Goal: Transaction & Acquisition: Download file/media

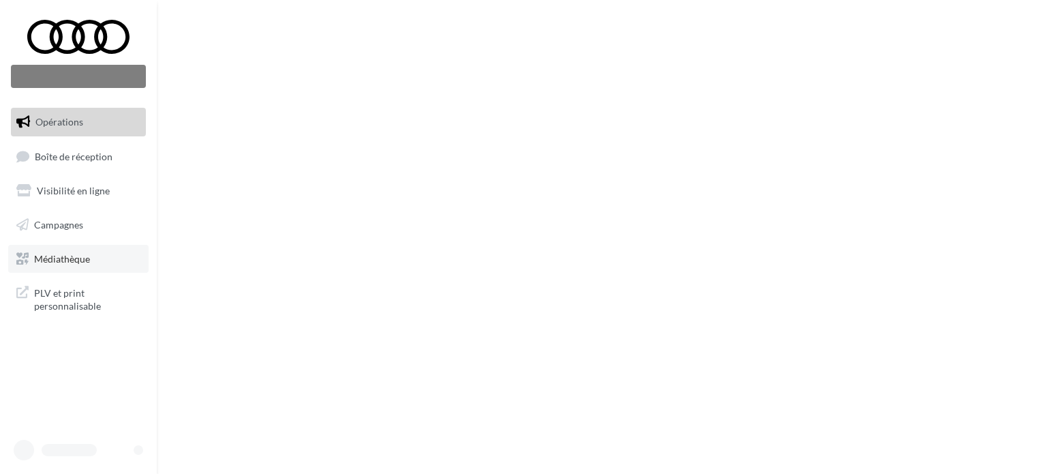
click at [66, 253] on span "Médiathèque" at bounding box center [62, 258] width 56 height 12
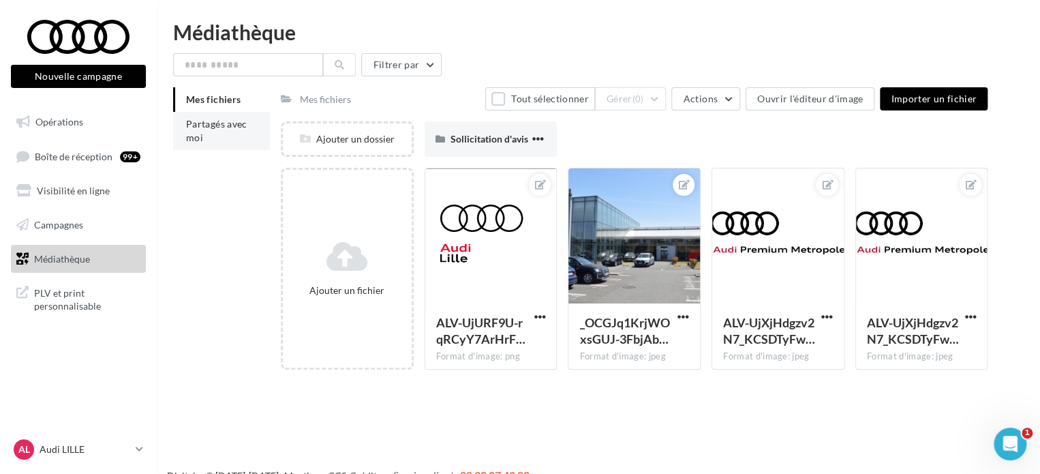
click at [226, 119] on span "Partagés avec moi" at bounding box center [216, 130] width 61 height 25
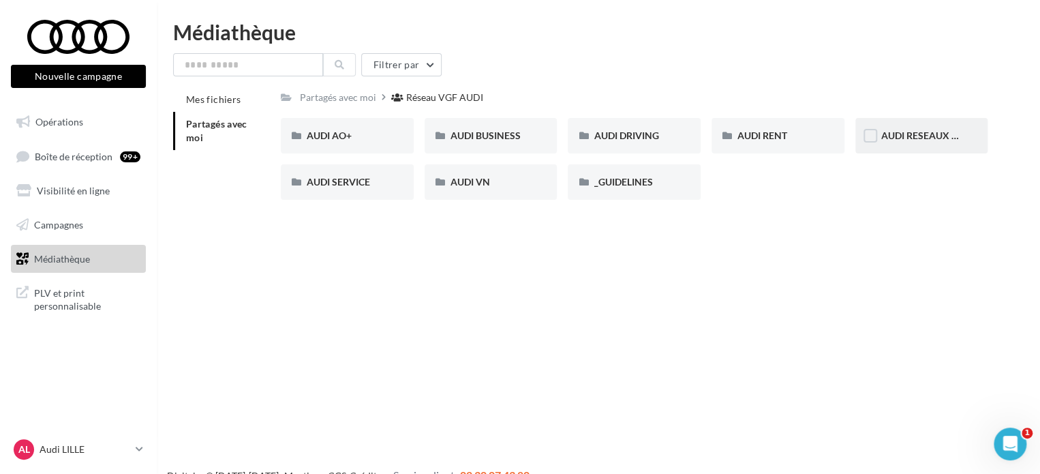
click at [892, 128] on div "AUDI RESEAUX SOCIAUX" at bounding box center [921, 135] width 133 height 35
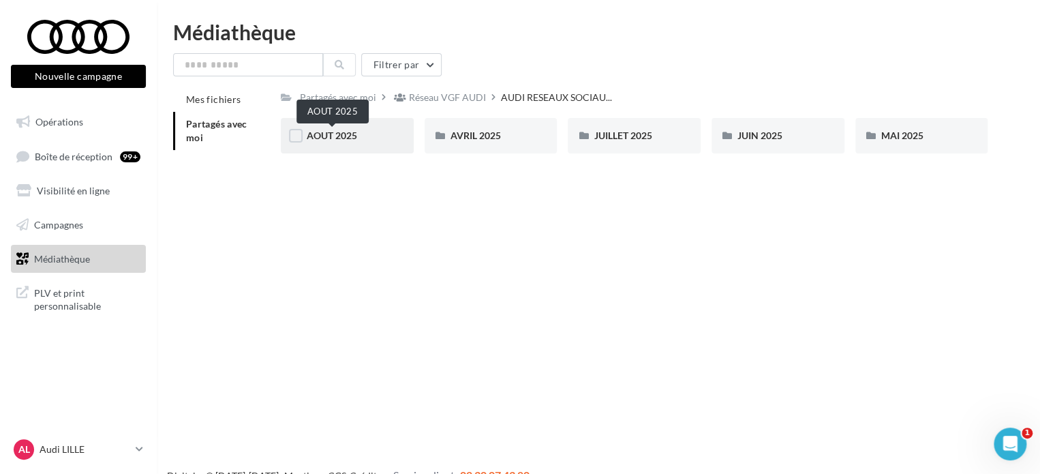
click at [336, 136] on span "AOUT 2025" at bounding box center [332, 135] width 50 height 12
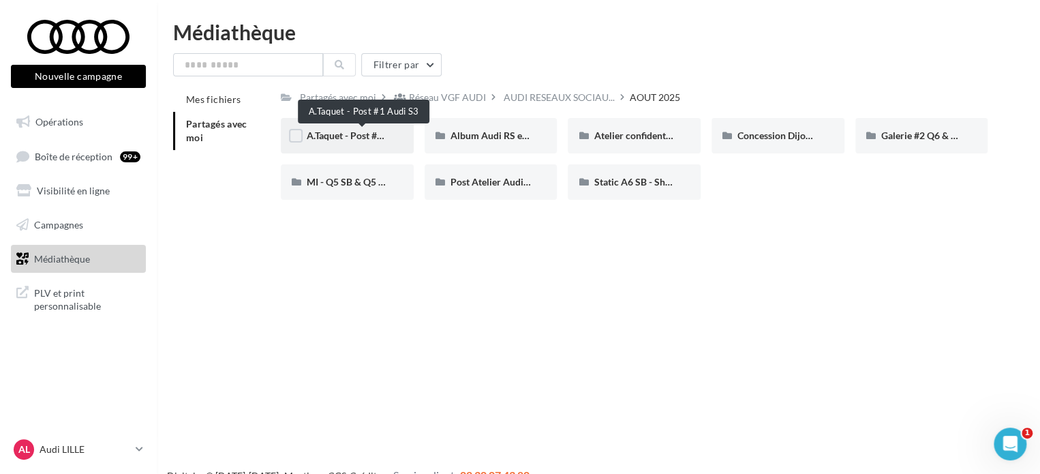
click at [346, 138] on span "A.Taquet - Post #1 Audi S3" at bounding box center [362, 135] width 111 height 12
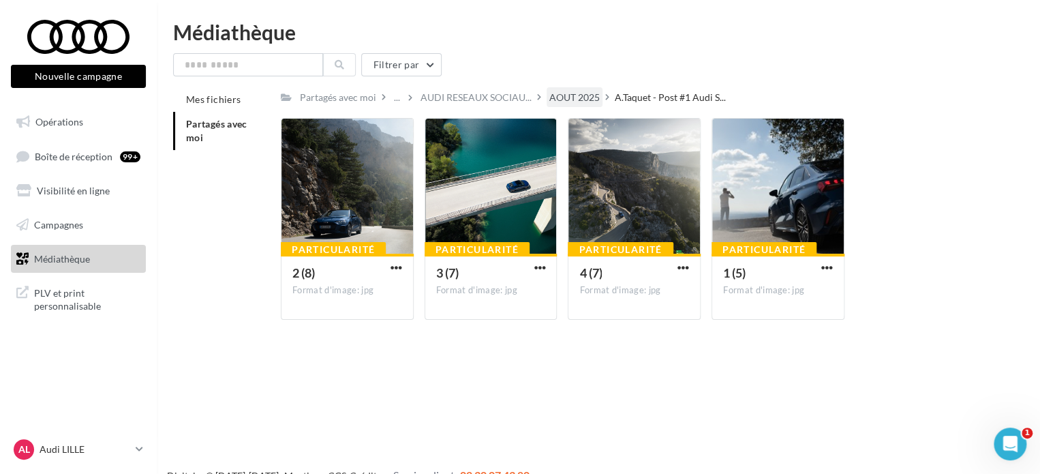
click at [556, 95] on div "AOUT 2025" at bounding box center [574, 98] width 50 height 14
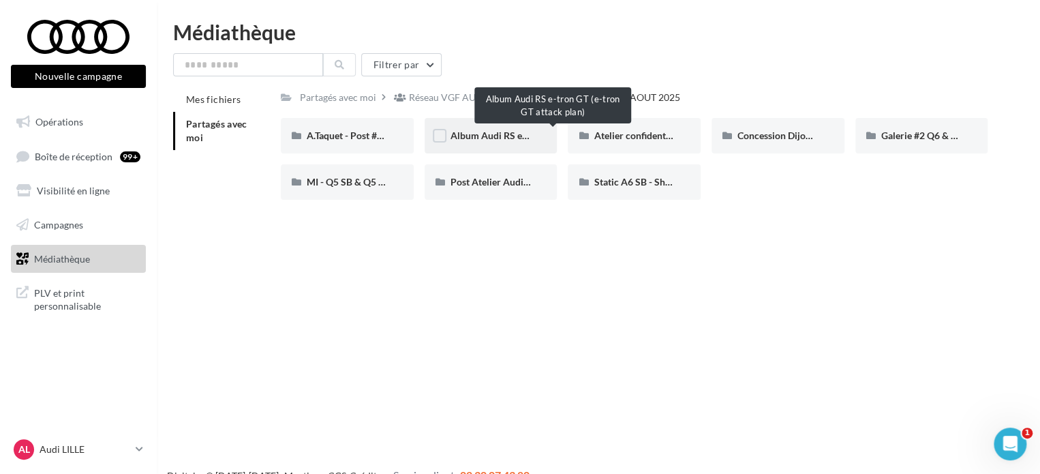
click at [502, 136] on span "Album Audi RS e-tron GT (e-tron GT attack plan)" at bounding box center [552, 135] width 205 height 12
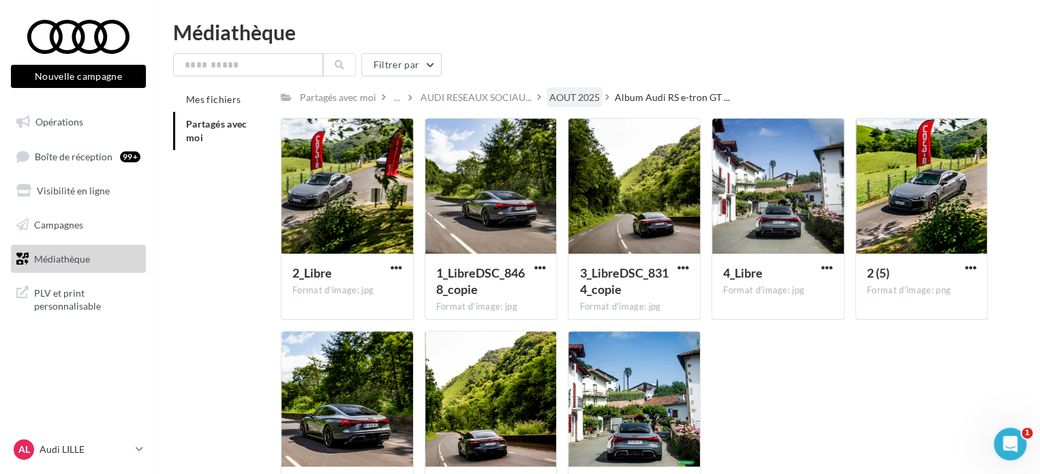
click at [581, 97] on div "AOUT 2025" at bounding box center [574, 98] width 50 height 14
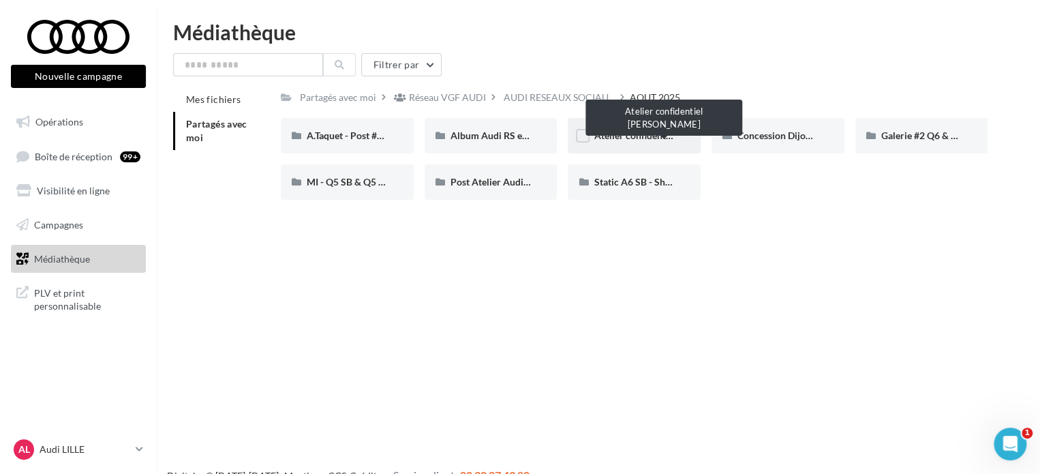
click at [638, 135] on span "Atelier confidentiel Thierry Marx" at bounding box center [674, 135] width 160 height 12
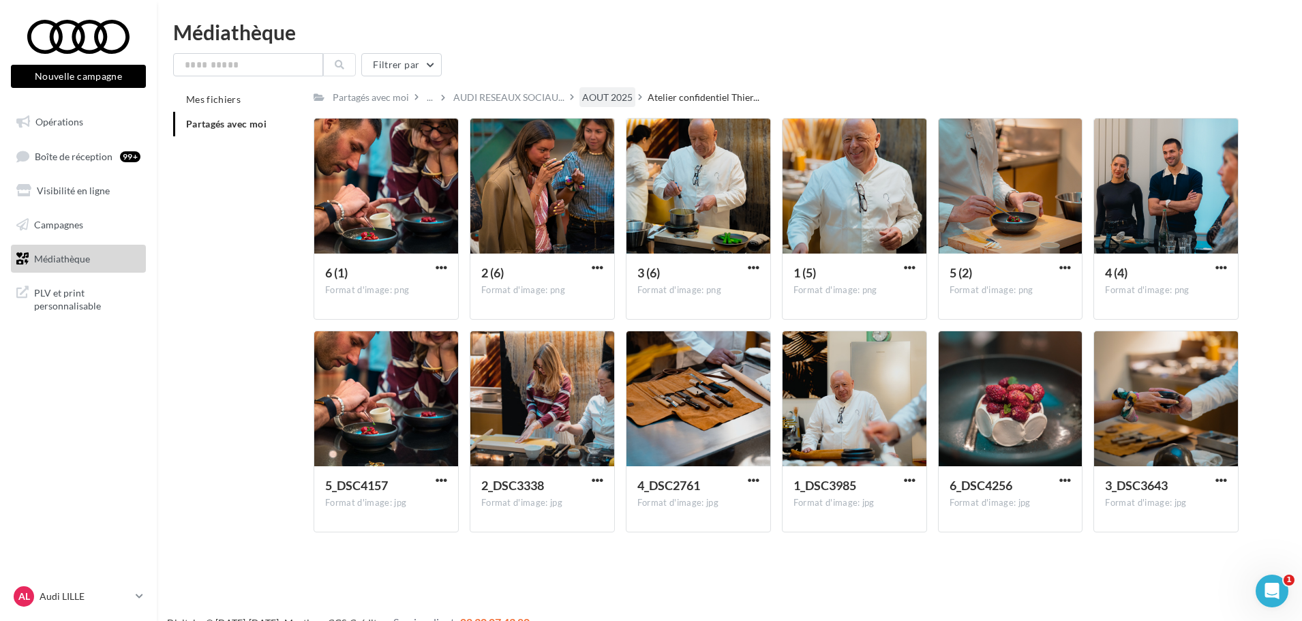
click at [611, 102] on div "AOUT 2025" at bounding box center [607, 98] width 50 height 14
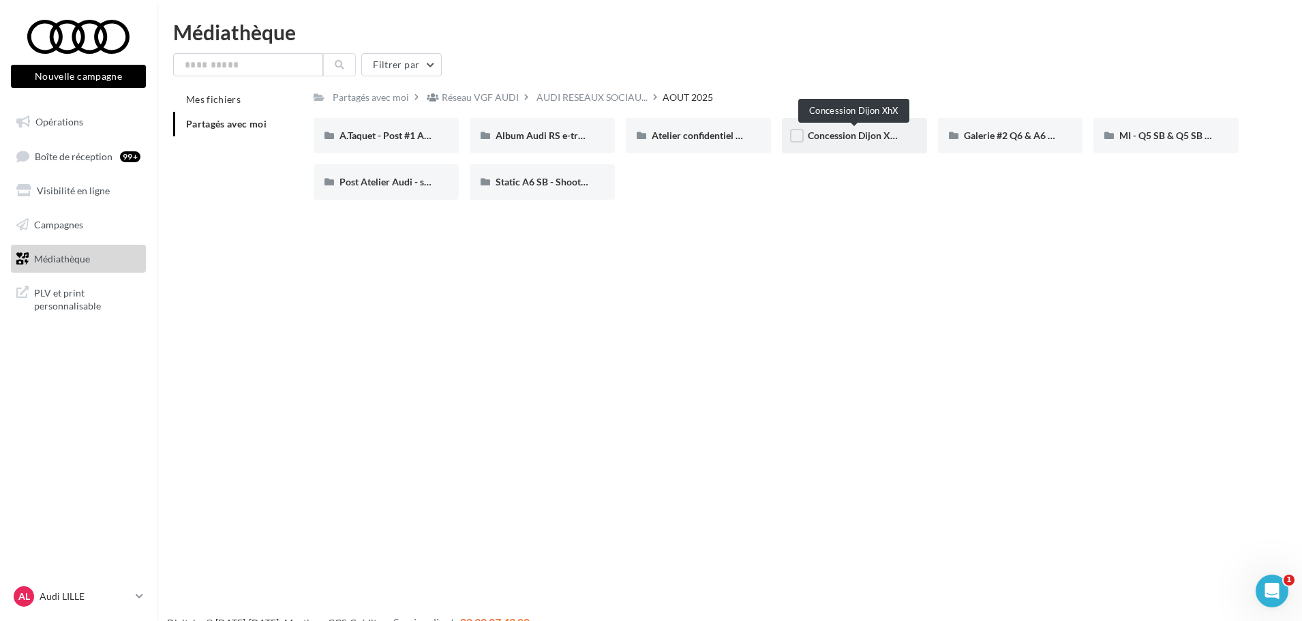
click at [827, 131] on span "Concession Dijon XhX" at bounding box center [855, 135] width 95 height 12
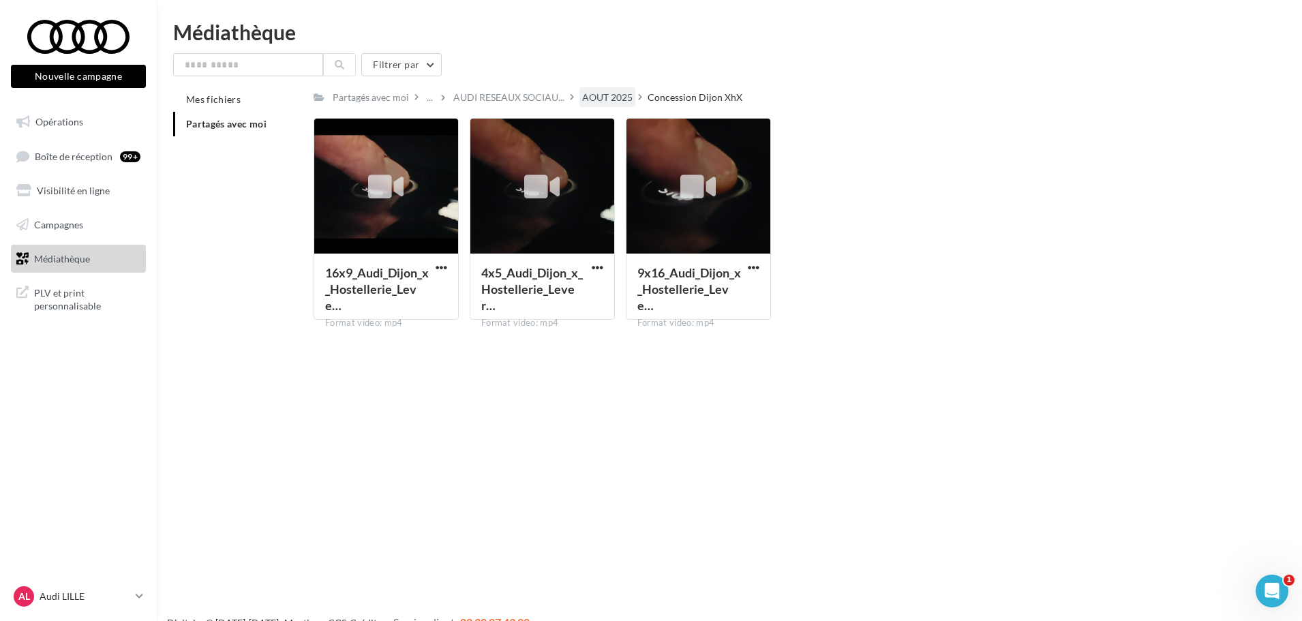
click at [603, 89] on div "AOUT 2025" at bounding box center [607, 97] width 56 height 20
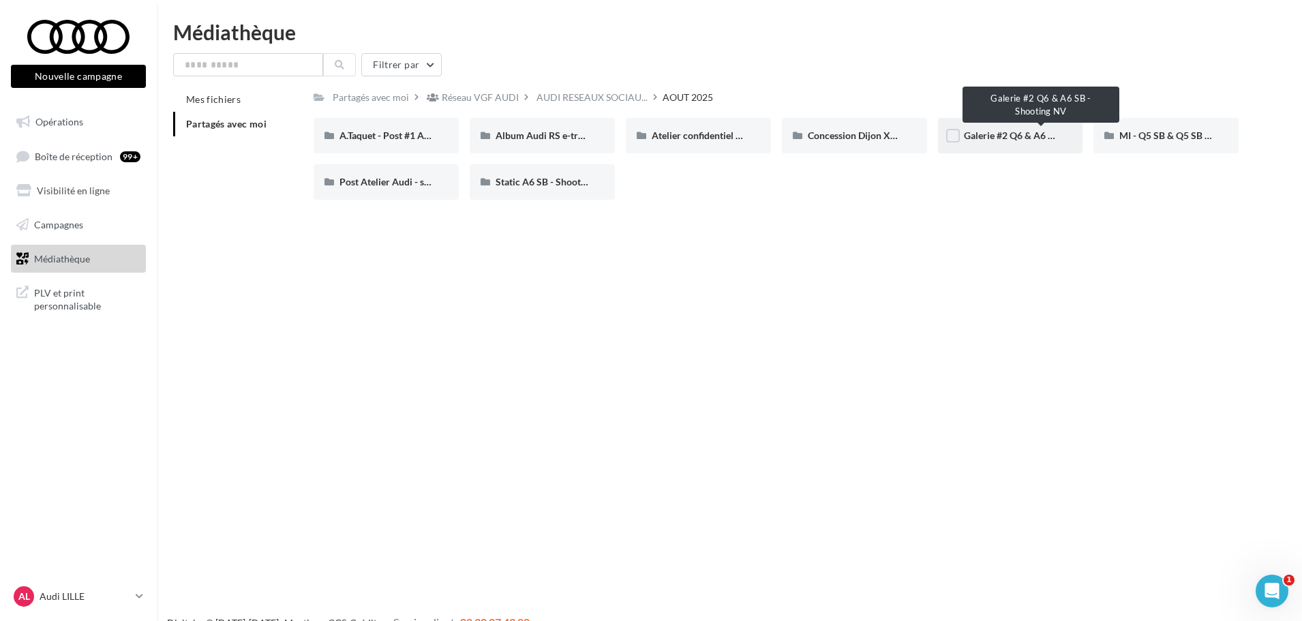
click at [996, 134] on span "Galerie #2 Q6 & A6 SB - Shooting NV" at bounding box center [1042, 135] width 157 height 12
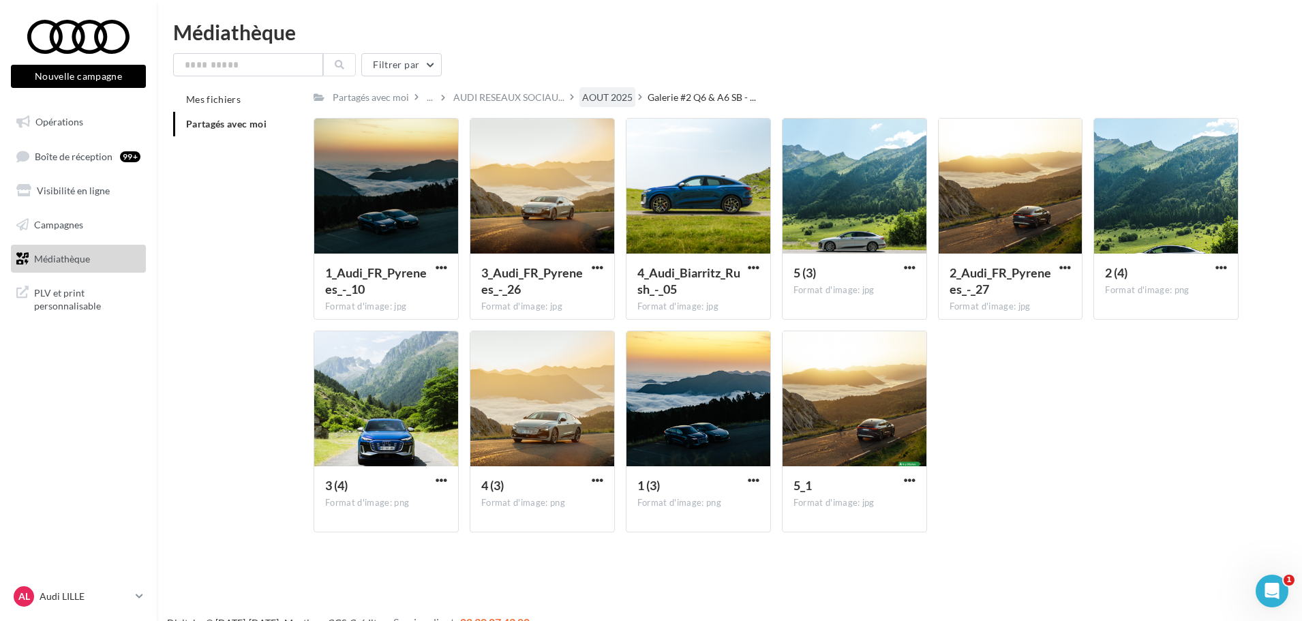
click at [603, 102] on div "AOUT 2025" at bounding box center [607, 98] width 50 height 14
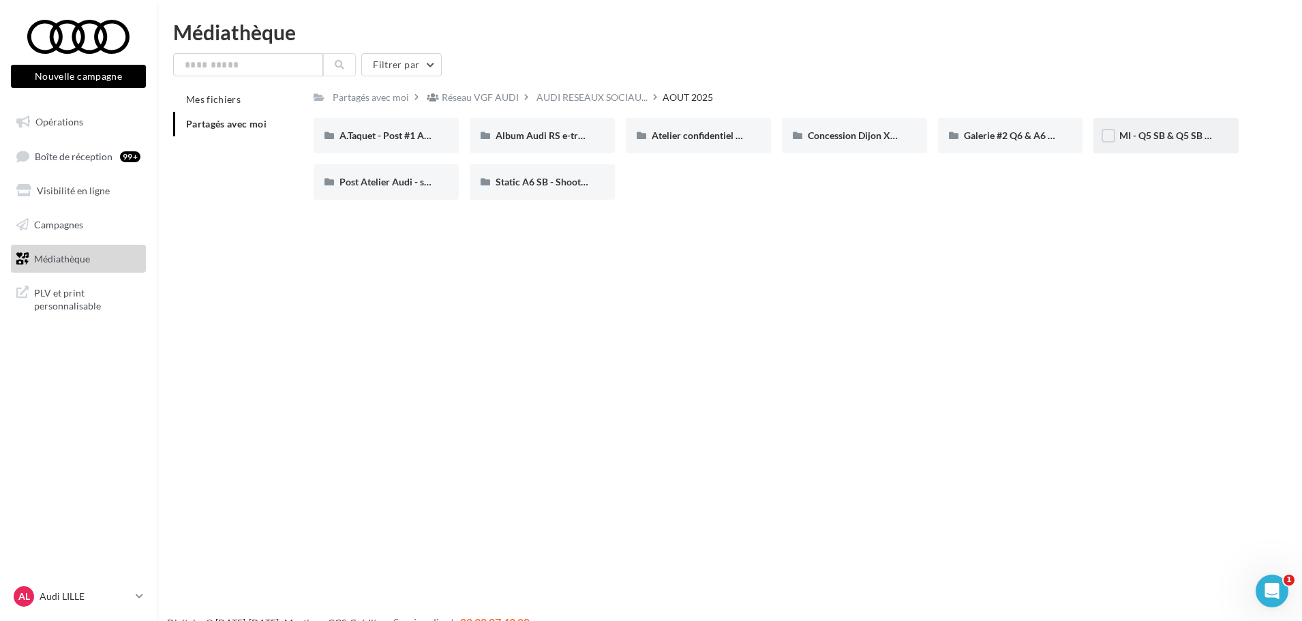
click at [1046, 138] on span "MI - Q5 SB & Q5 SB e-hybrid" at bounding box center [1179, 135] width 121 height 12
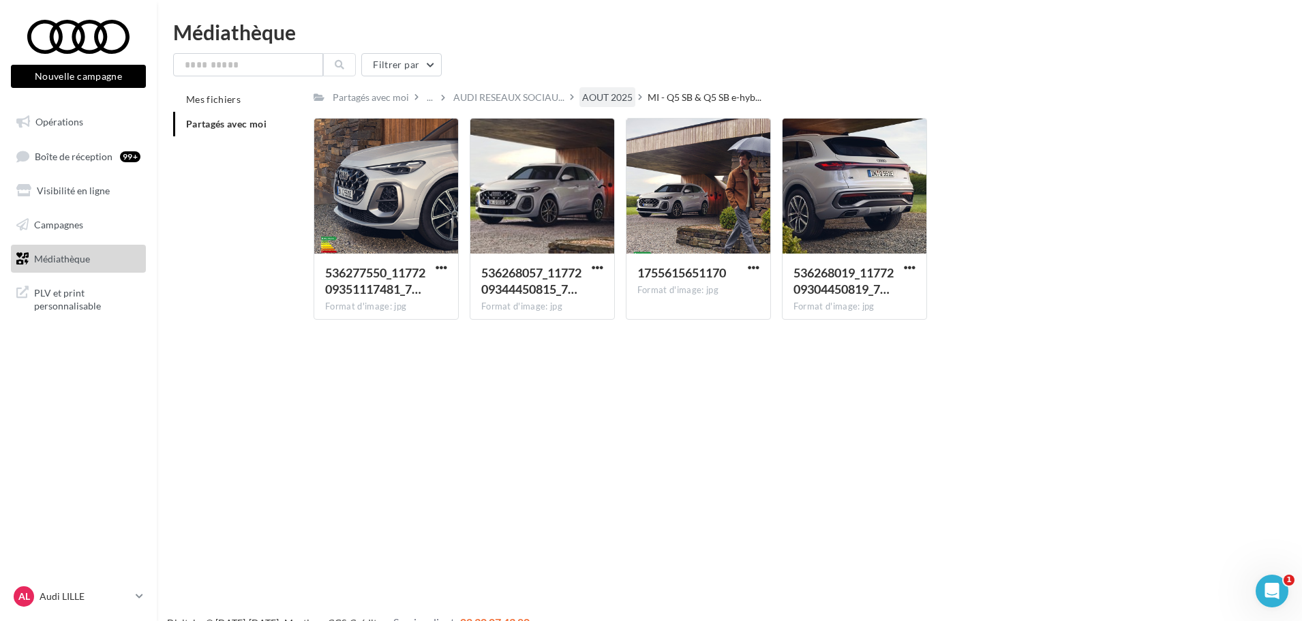
click at [604, 99] on div "AOUT 2025" at bounding box center [607, 98] width 50 height 14
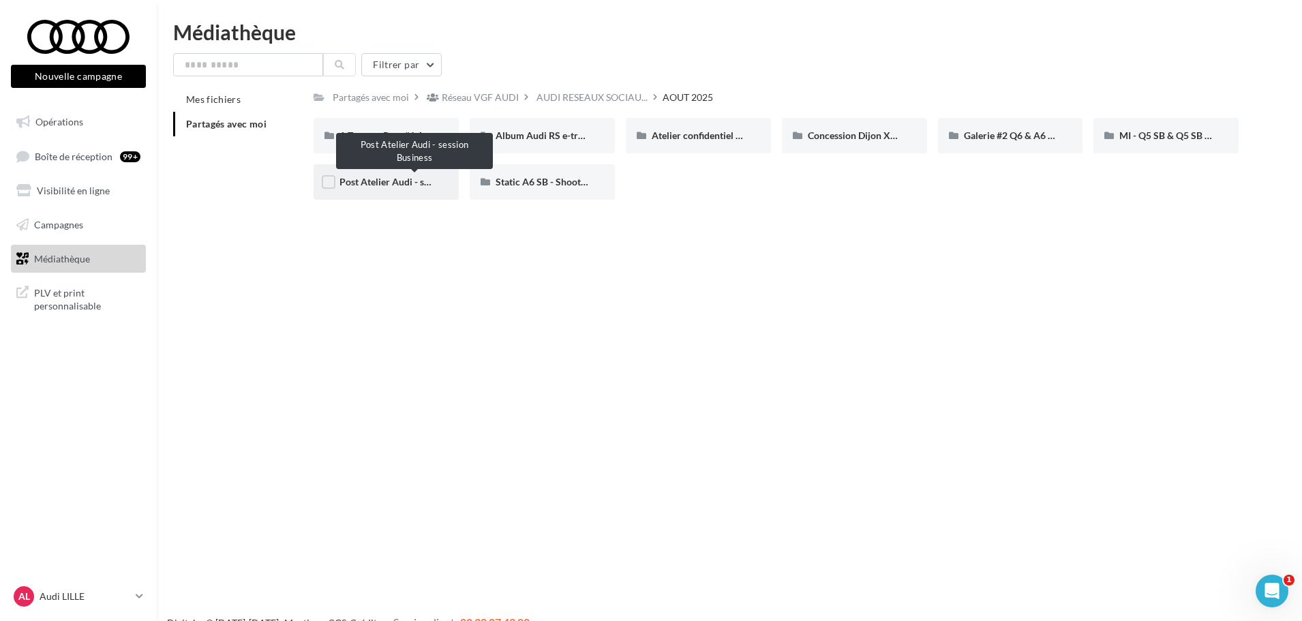
click at [366, 181] on span "Post Atelier Audi - session Business" at bounding box center [414, 182] width 150 height 12
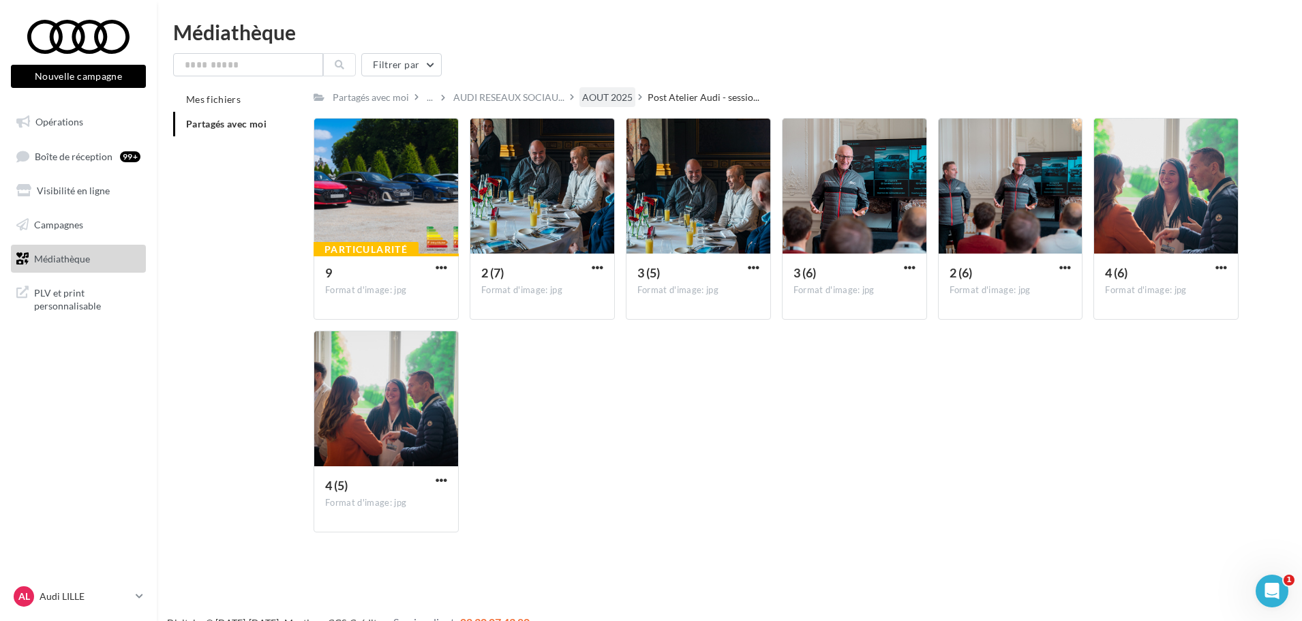
click at [600, 91] on div "AOUT 2025" at bounding box center [607, 98] width 50 height 14
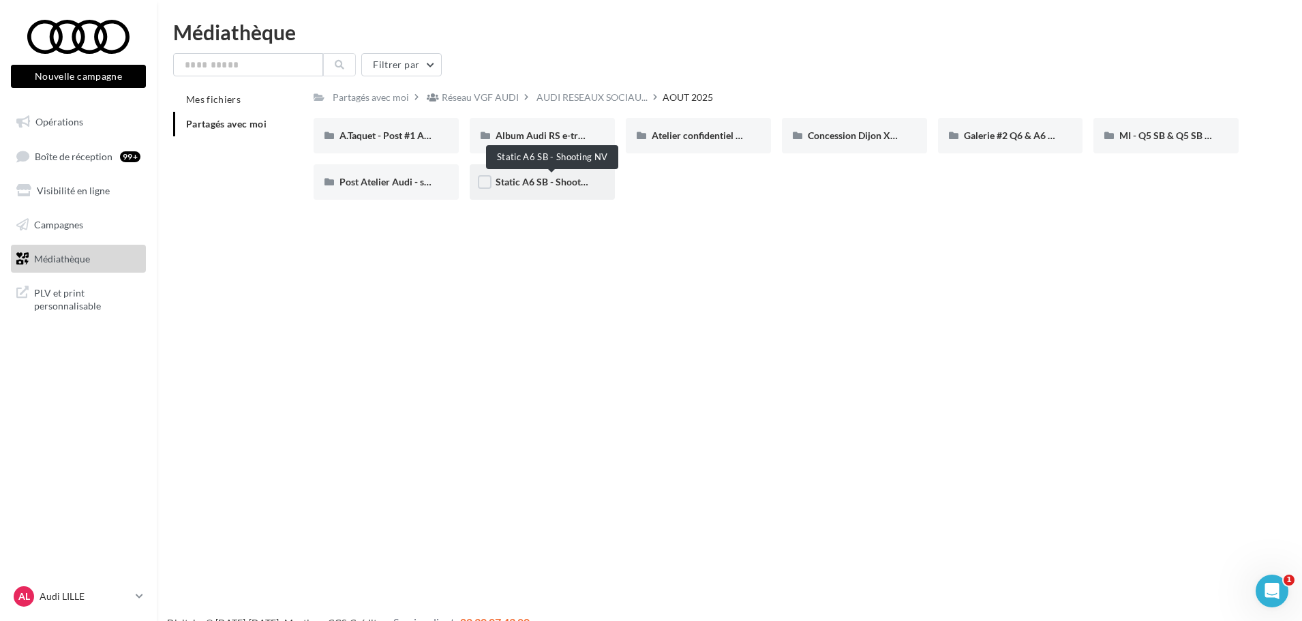
click at [520, 185] on span "Static A6 SB - Shooting NV" at bounding box center [552, 182] width 114 height 12
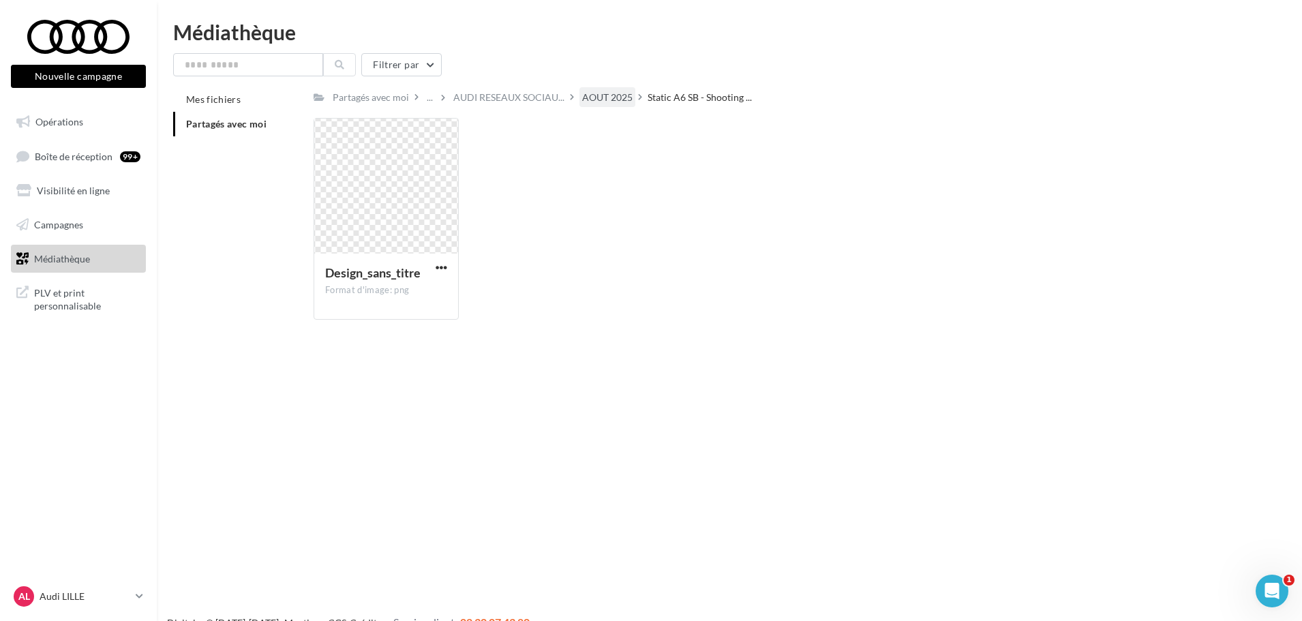
click at [616, 92] on div "AOUT 2025" at bounding box center [607, 98] width 50 height 14
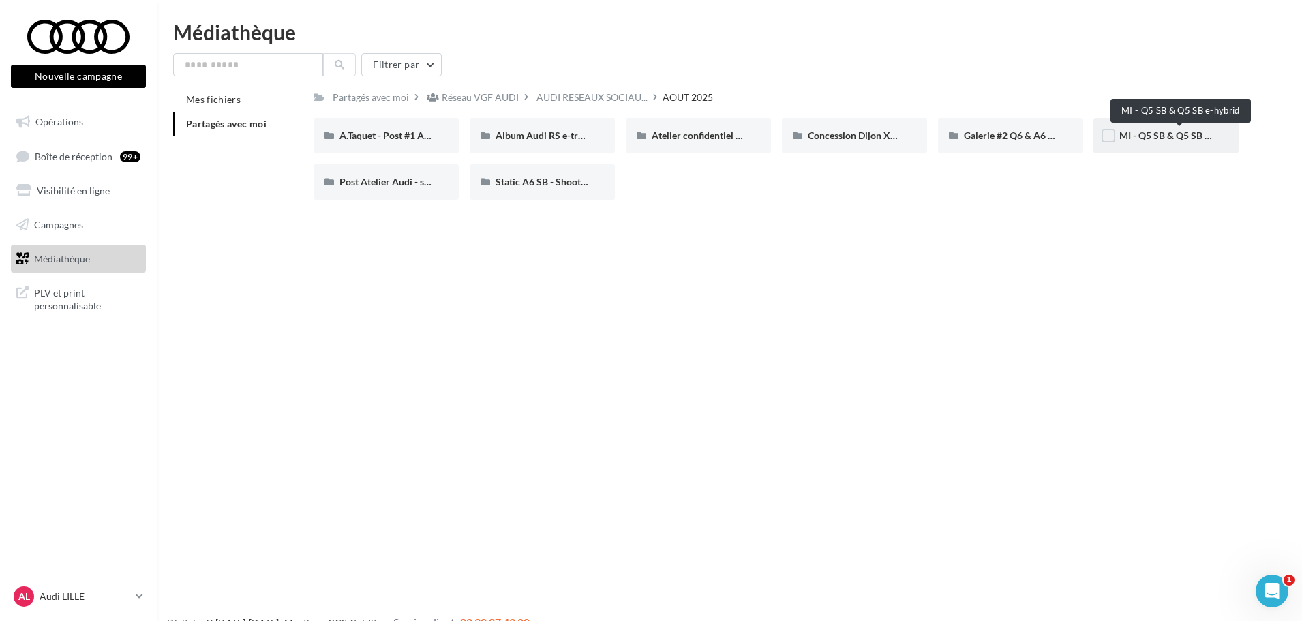
click at [1046, 138] on span "MI - Q5 SB & Q5 SB e-hybrid" at bounding box center [1179, 135] width 121 height 12
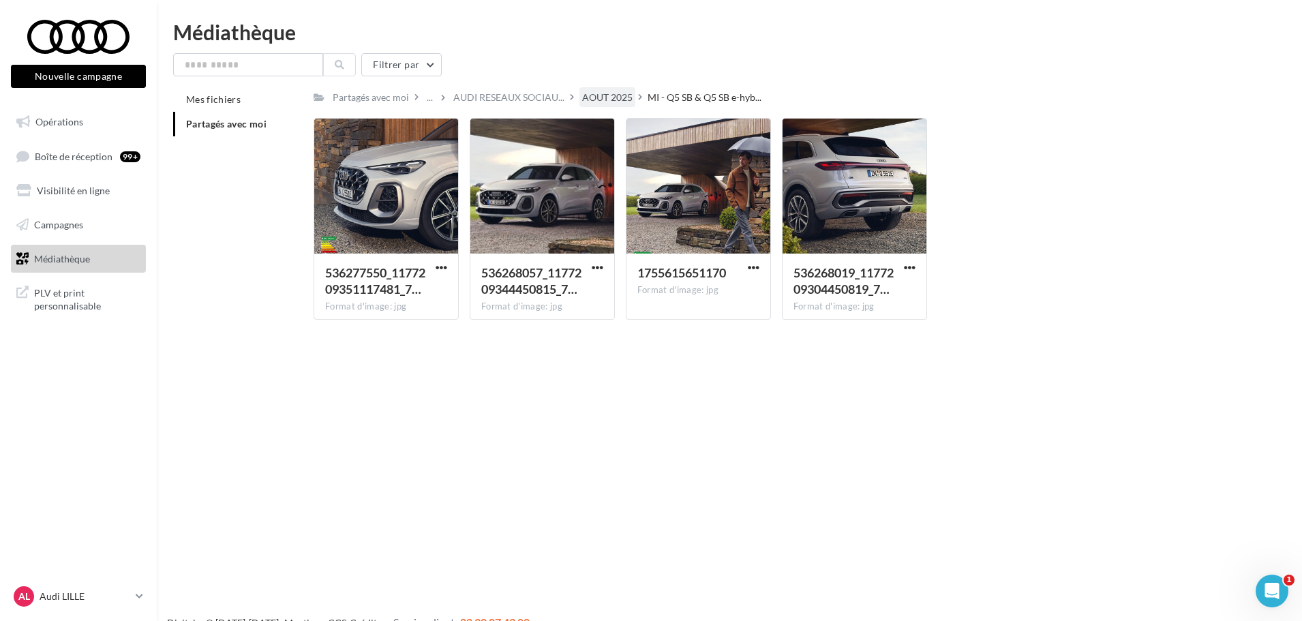
click at [587, 101] on div "AOUT 2025" at bounding box center [607, 98] width 50 height 14
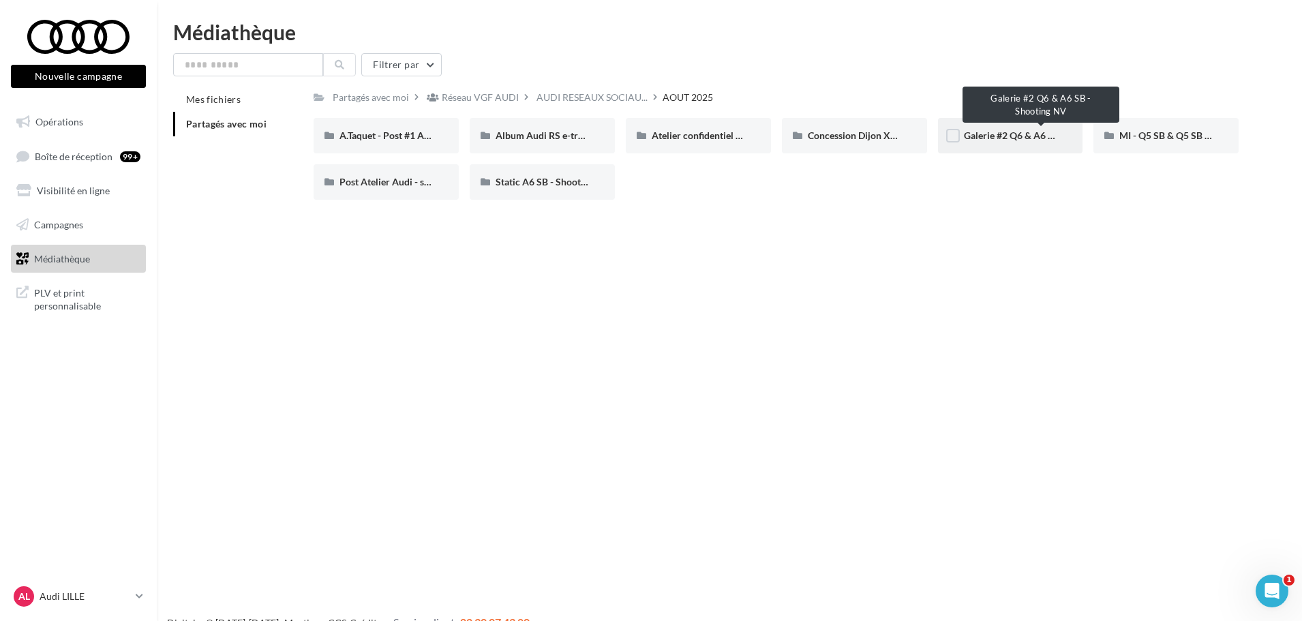
click at [976, 144] on div "Galerie #2 Q6 & A6 SB - Shooting NV" at bounding box center [1010, 135] width 145 height 35
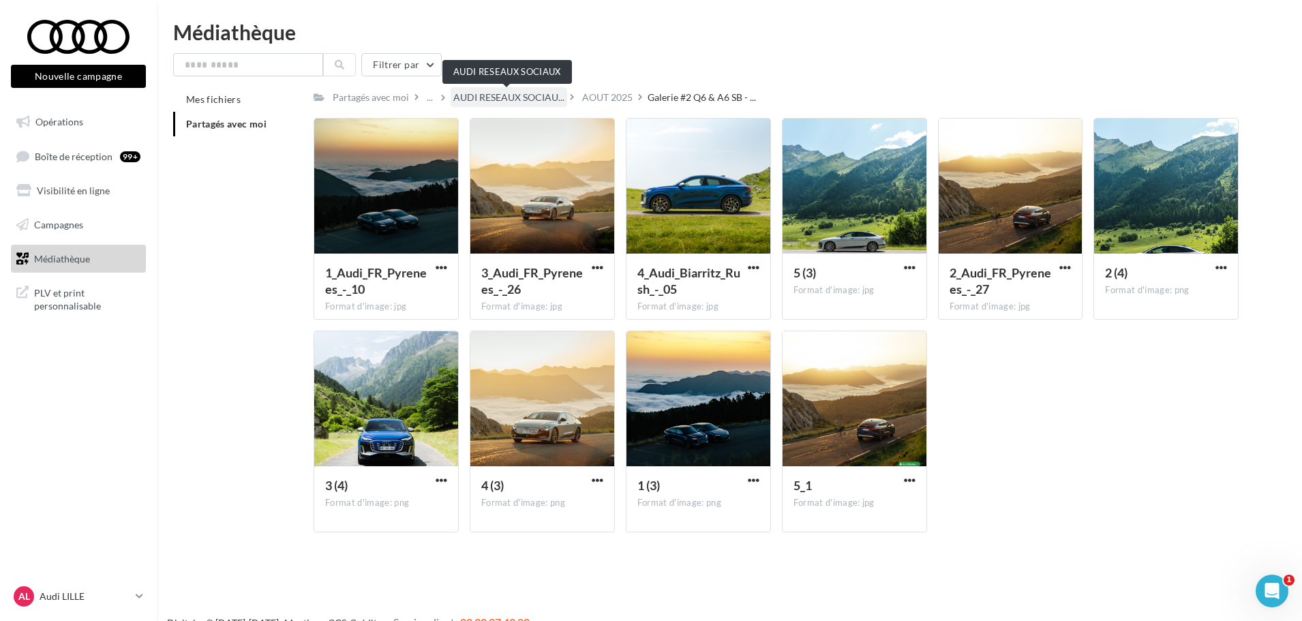
click at [513, 93] on span "AUDI RESEAUX SOCIAU..." at bounding box center [508, 98] width 111 height 14
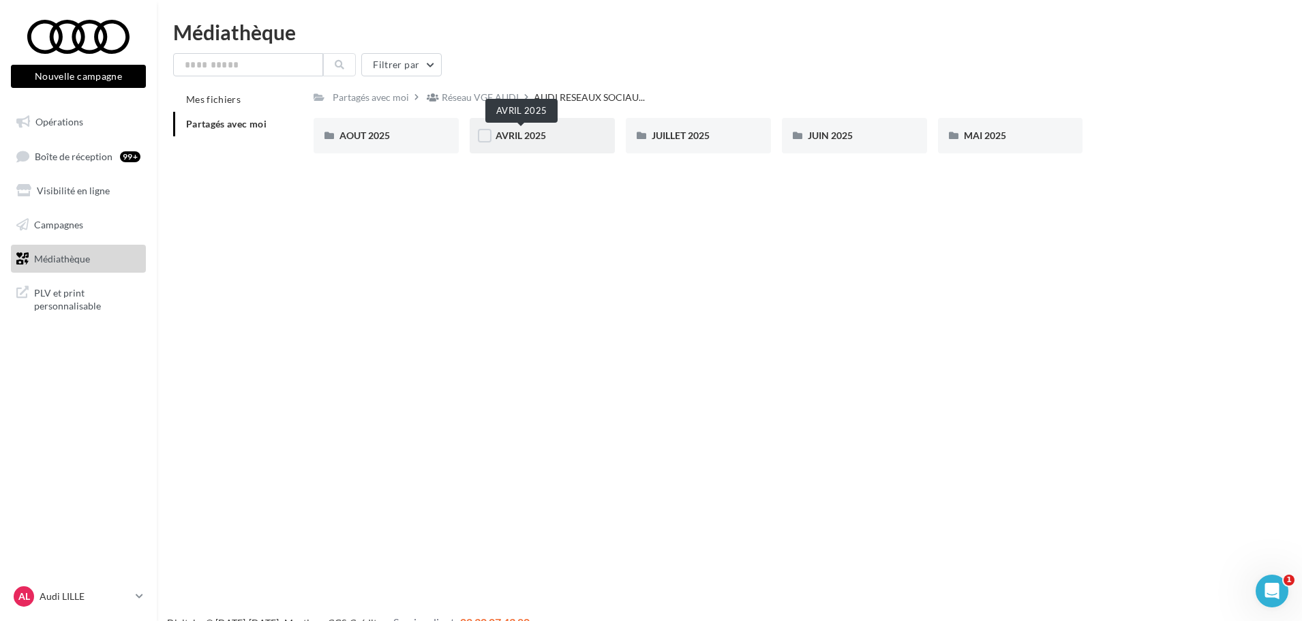
click at [518, 132] on span "AVRIL 2025" at bounding box center [520, 135] width 50 height 12
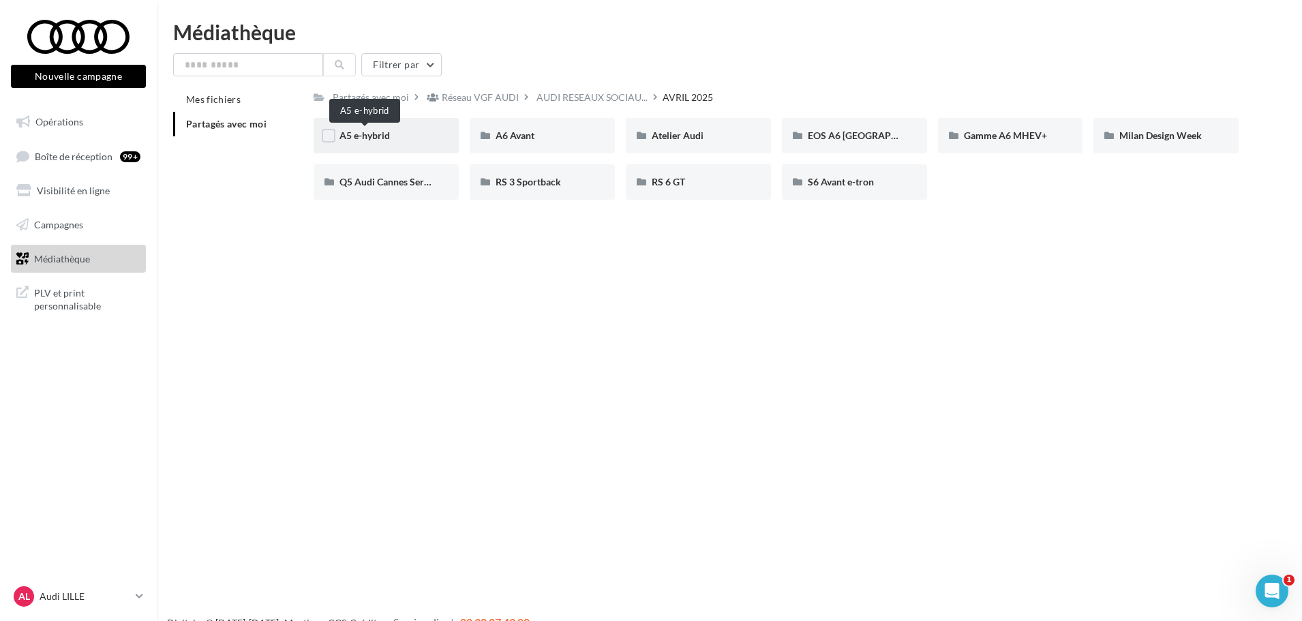
click at [337, 138] on div "A5 e-hybrid" at bounding box center [385, 135] width 145 height 35
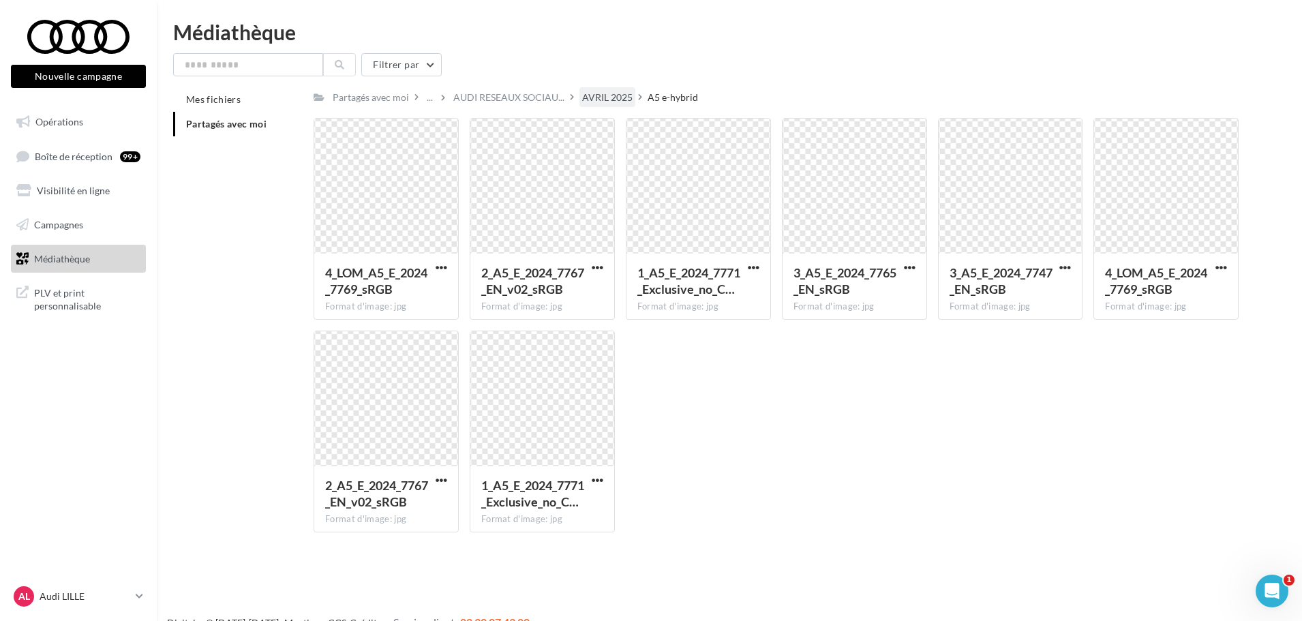
click at [589, 90] on div "AVRIL 2025" at bounding box center [607, 97] width 56 height 20
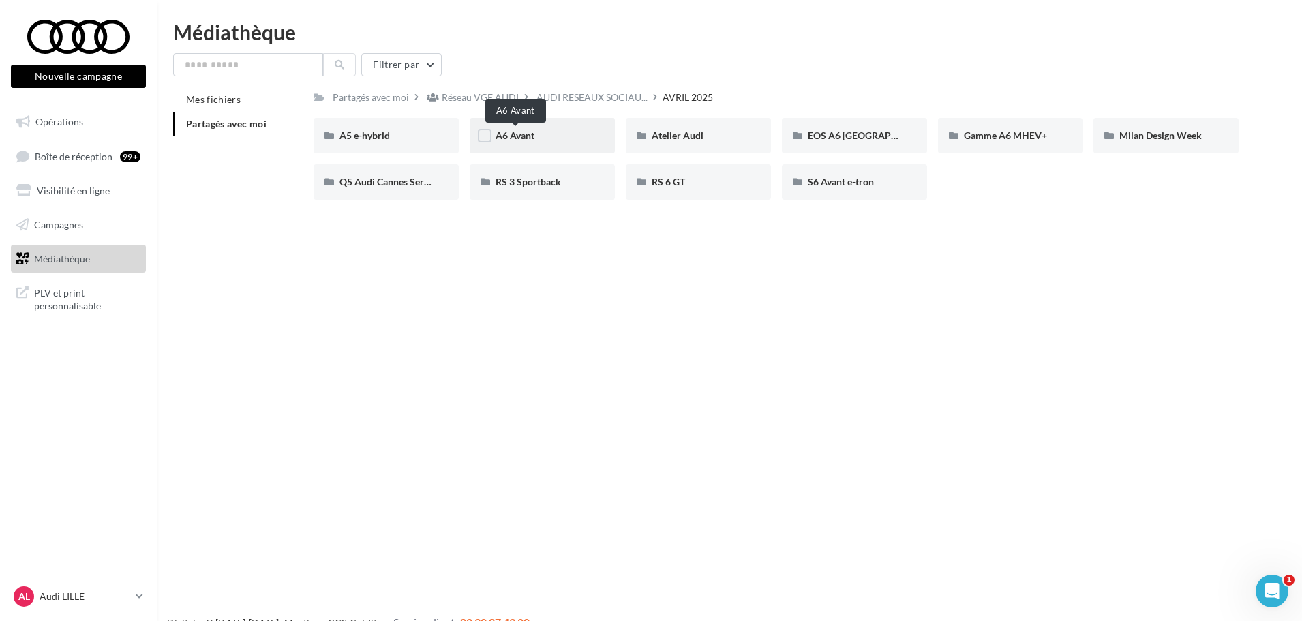
click at [521, 141] on span "A6 Avant" at bounding box center [514, 135] width 39 height 12
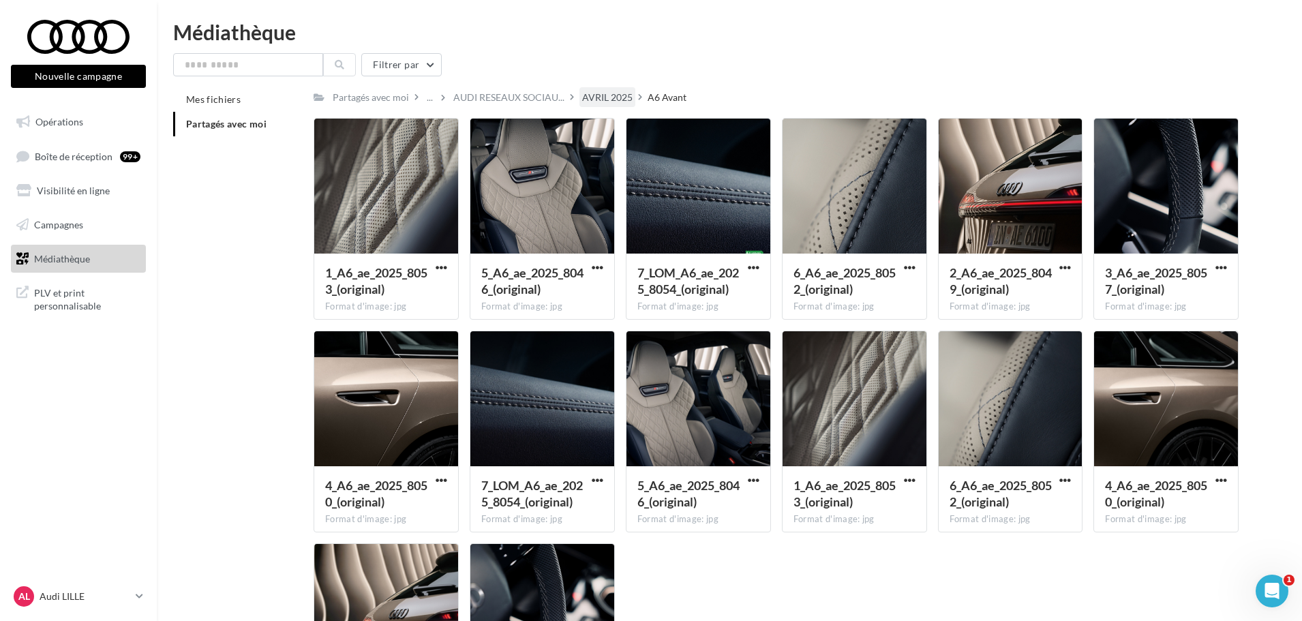
click at [596, 97] on div "AVRIL 2025" at bounding box center [607, 98] width 50 height 14
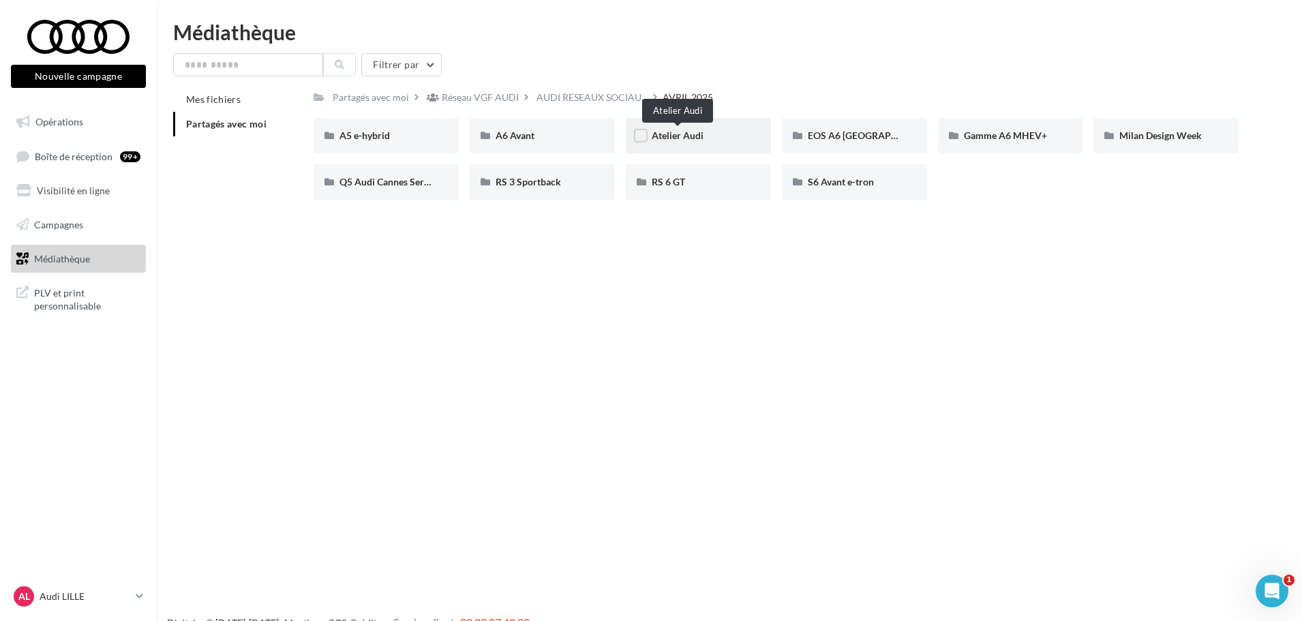
click at [671, 132] on span "Atelier Audi" at bounding box center [678, 135] width 52 height 12
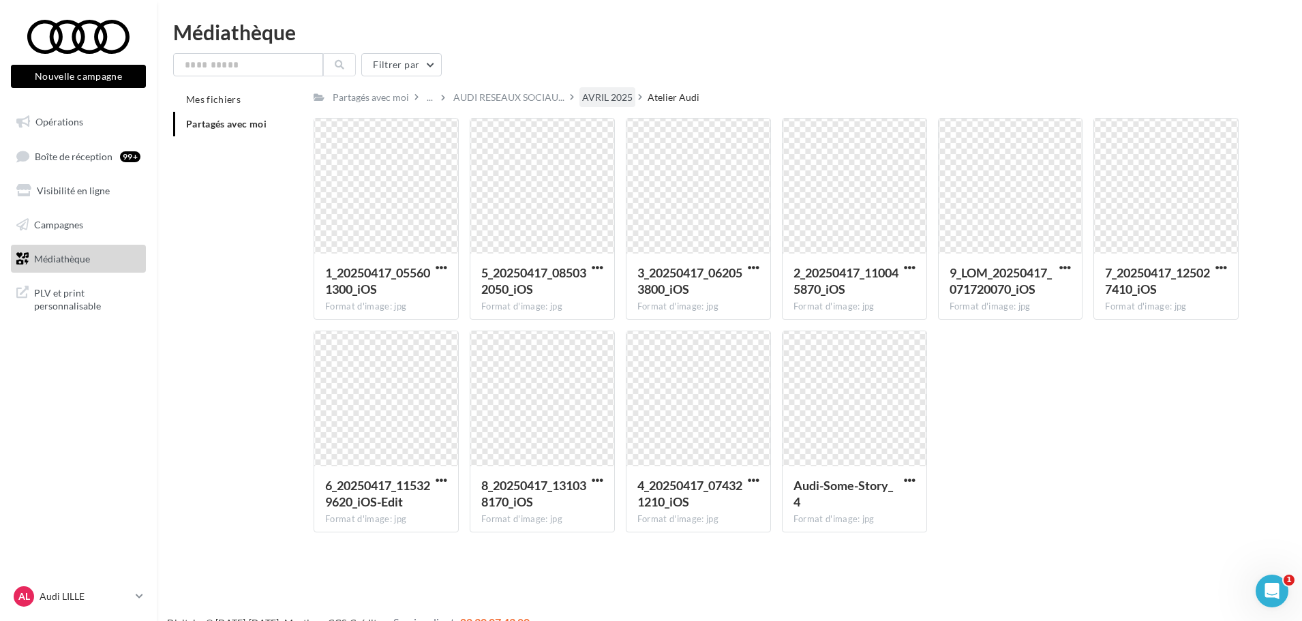
click at [603, 99] on div "AVRIL 2025" at bounding box center [607, 98] width 50 height 14
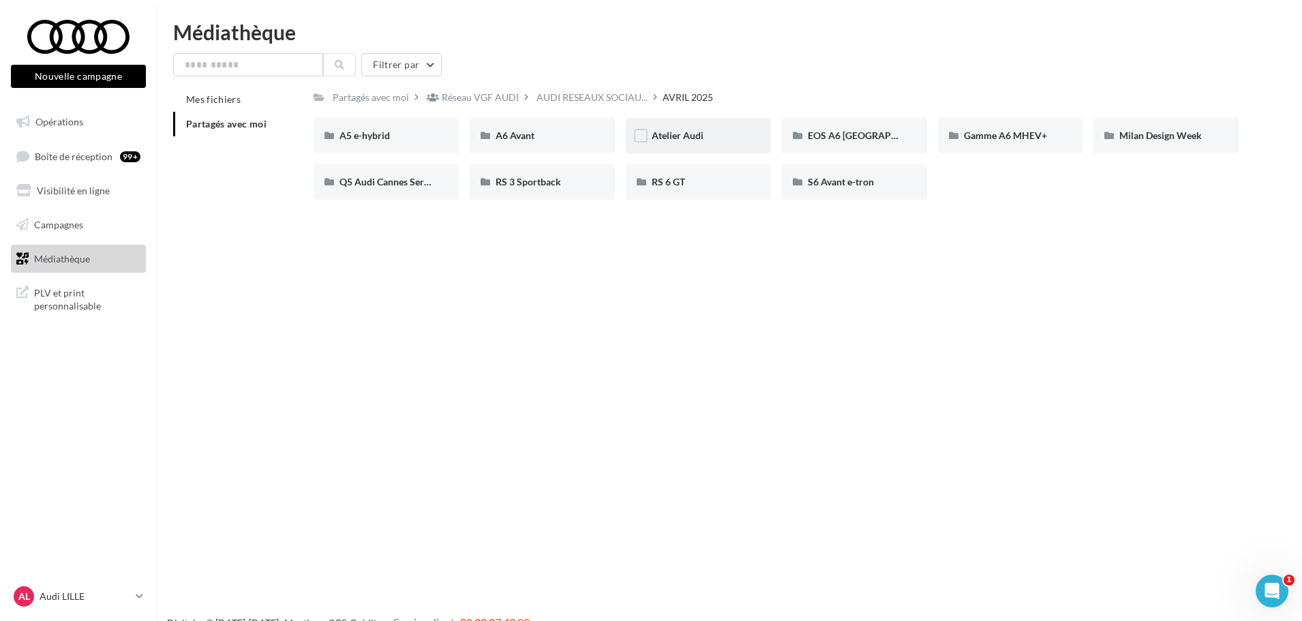
click at [679, 139] on span "Atelier Audi" at bounding box center [678, 135] width 52 height 12
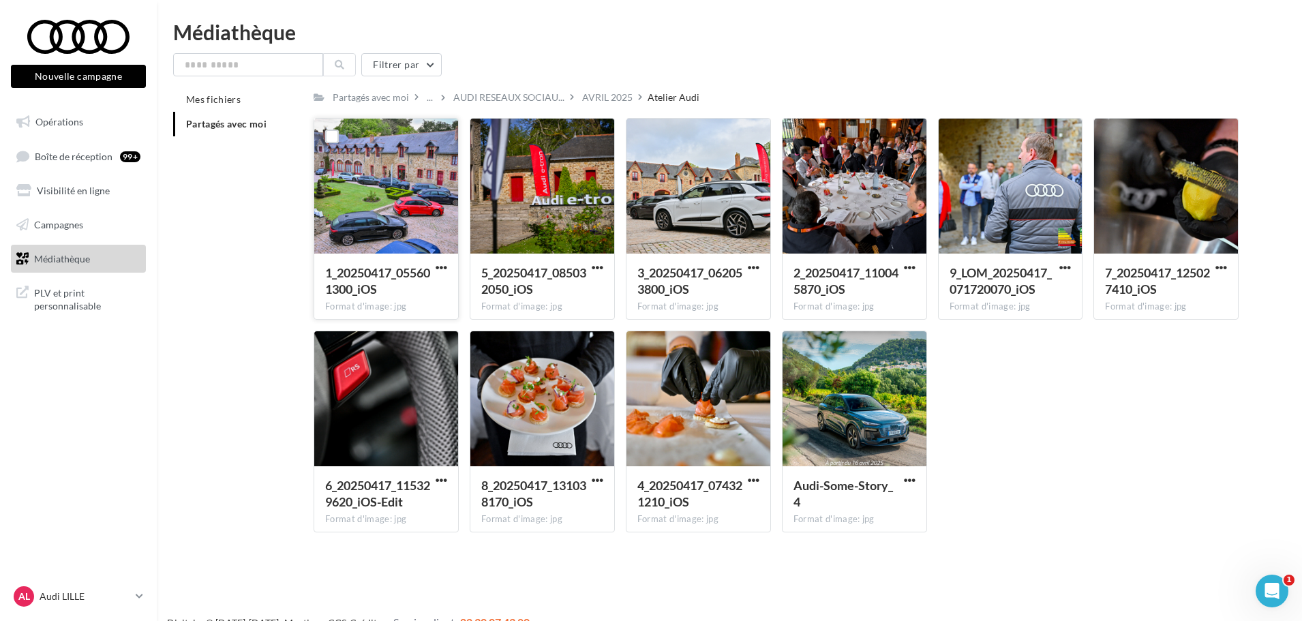
click at [391, 196] on div at bounding box center [386, 187] width 144 height 136
click at [433, 266] on button "button" at bounding box center [441, 269] width 17 height 14
click at [382, 296] on button "Télécharger" at bounding box center [381, 294] width 136 height 35
click at [602, 99] on div "Le téléchargement va bientôt commencer" at bounding box center [651, 80] width 238 height 37
click at [806, 27] on div "Médiathèque" at bounding box center [729, 32] width 1112 height 20
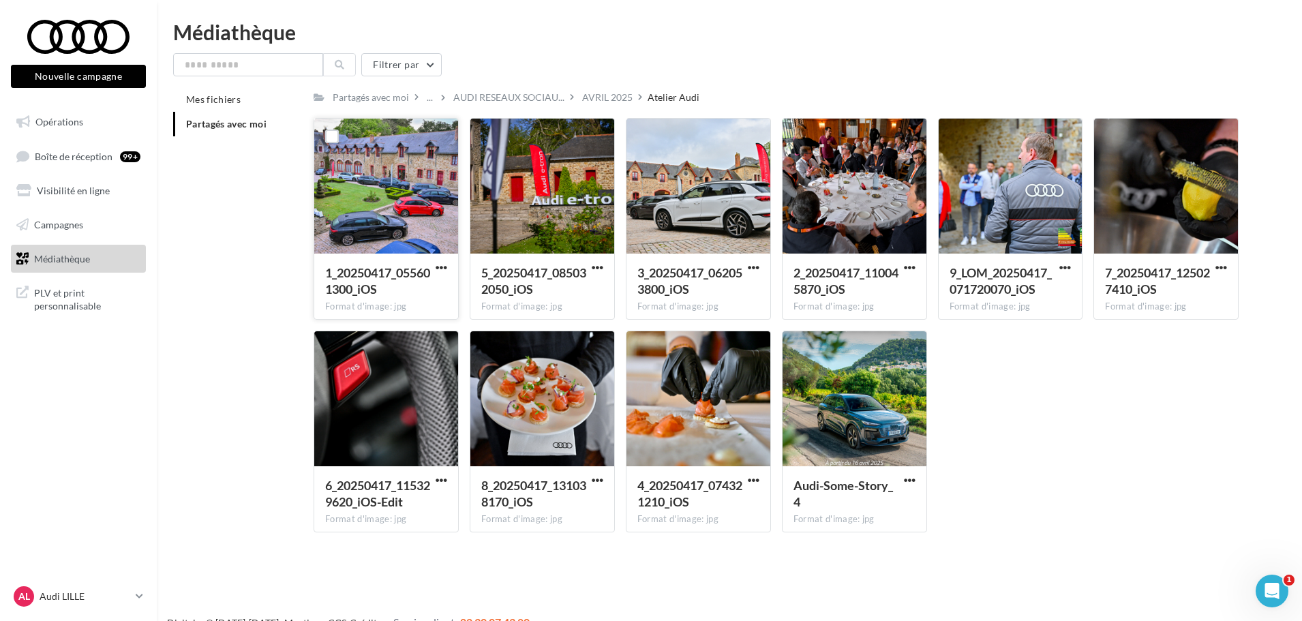
click at [608, 94] on div "AVRIL 2025" at bounding box center [607, 98] width 50 height 14
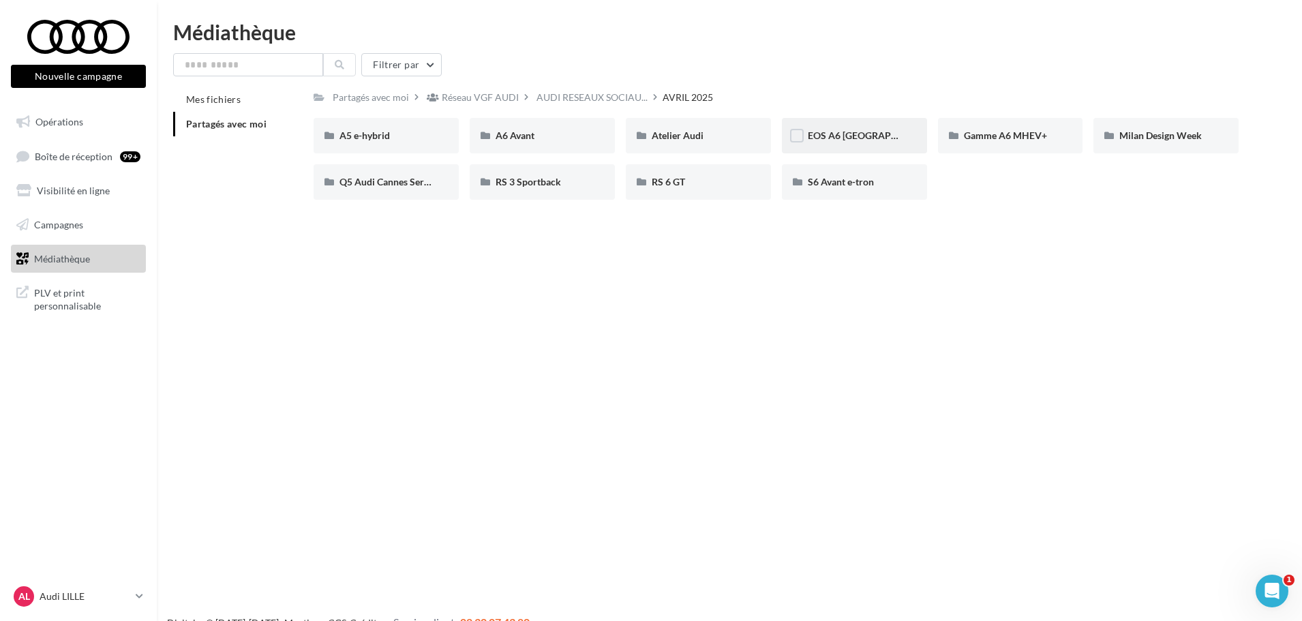
click at [855, 139] on span "EOS A6 Berline" at bounding box center [873, 135] width 131 height 12
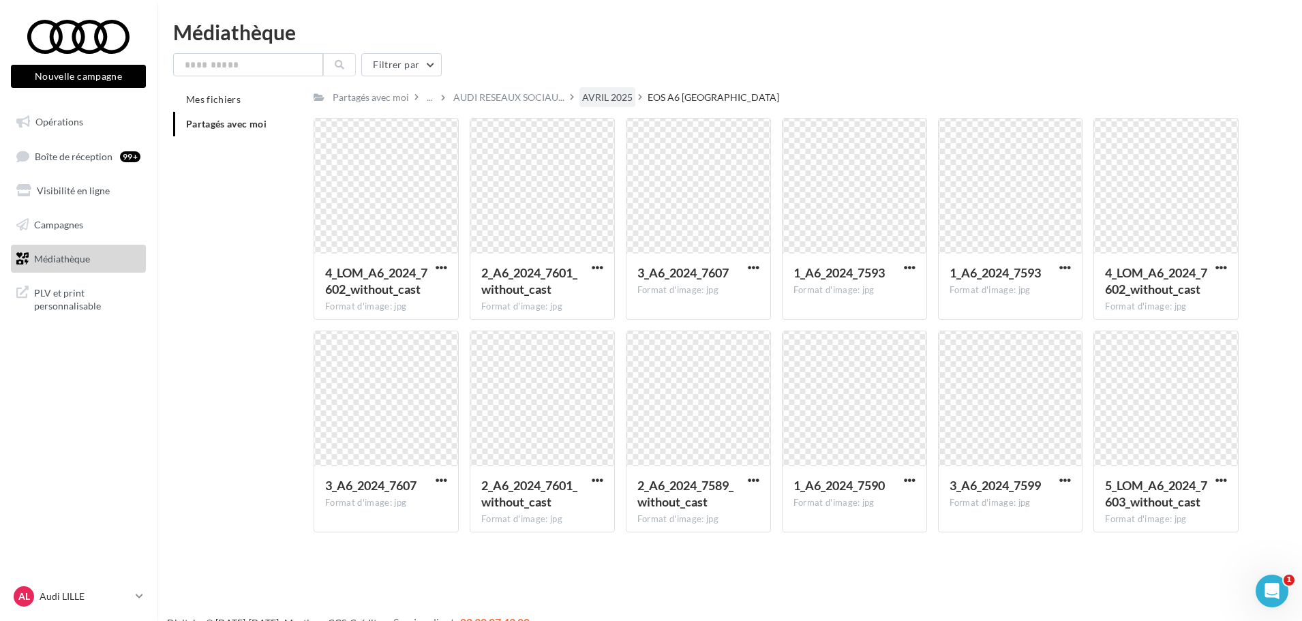
click at [624, 95] on div "AVRIL 2025" at bounding box center [607, 98] width 50 height 14
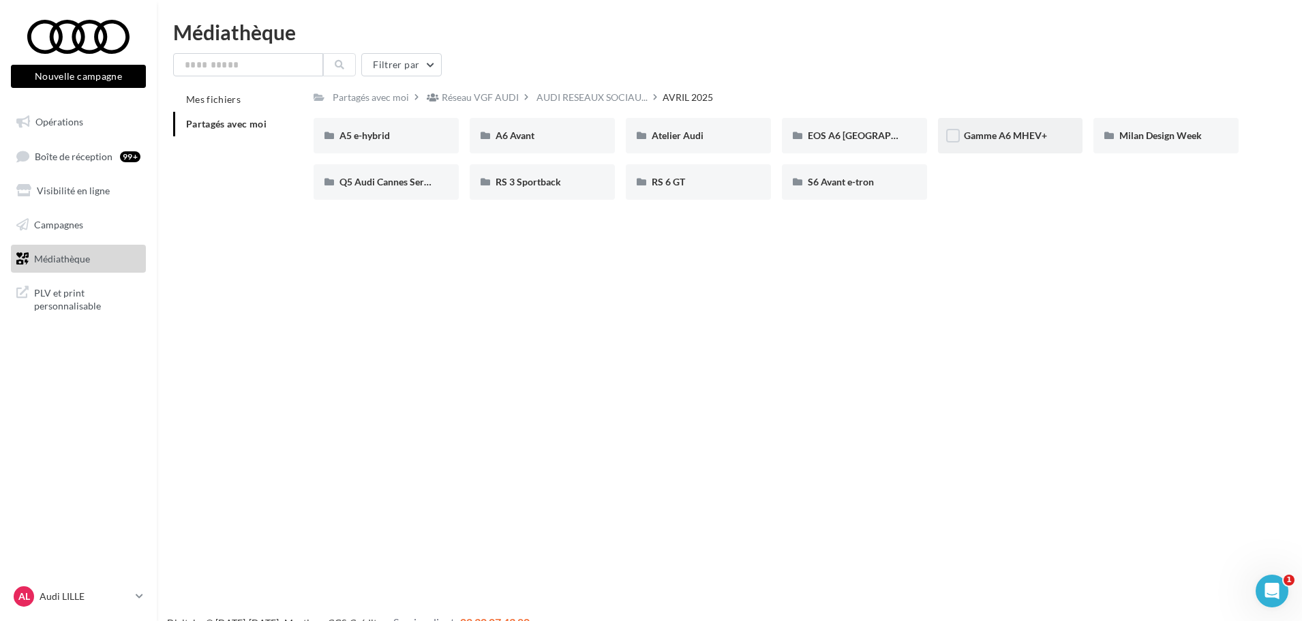
click at [1007, 138] on span "Gamme A6 MHEV+" at bounding box center [1005, 135] width 83 height 12
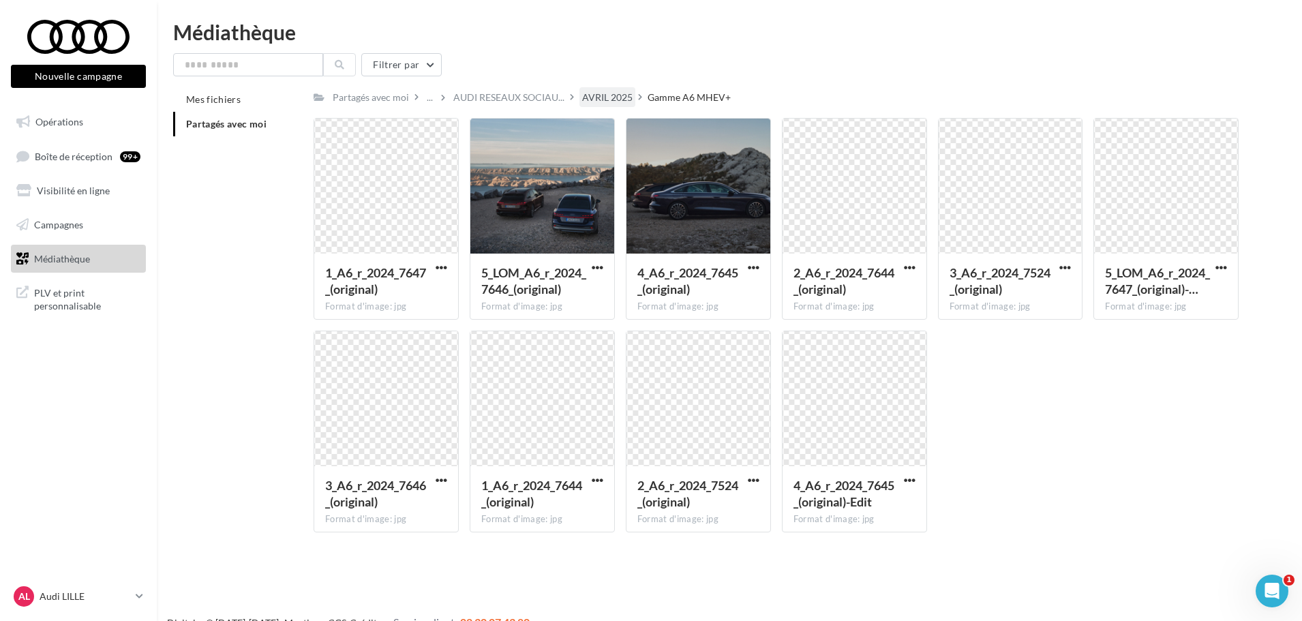
click at [594, 97] on div "AVRIL 2025" at bounding box center [607, 98] width 50 height 14
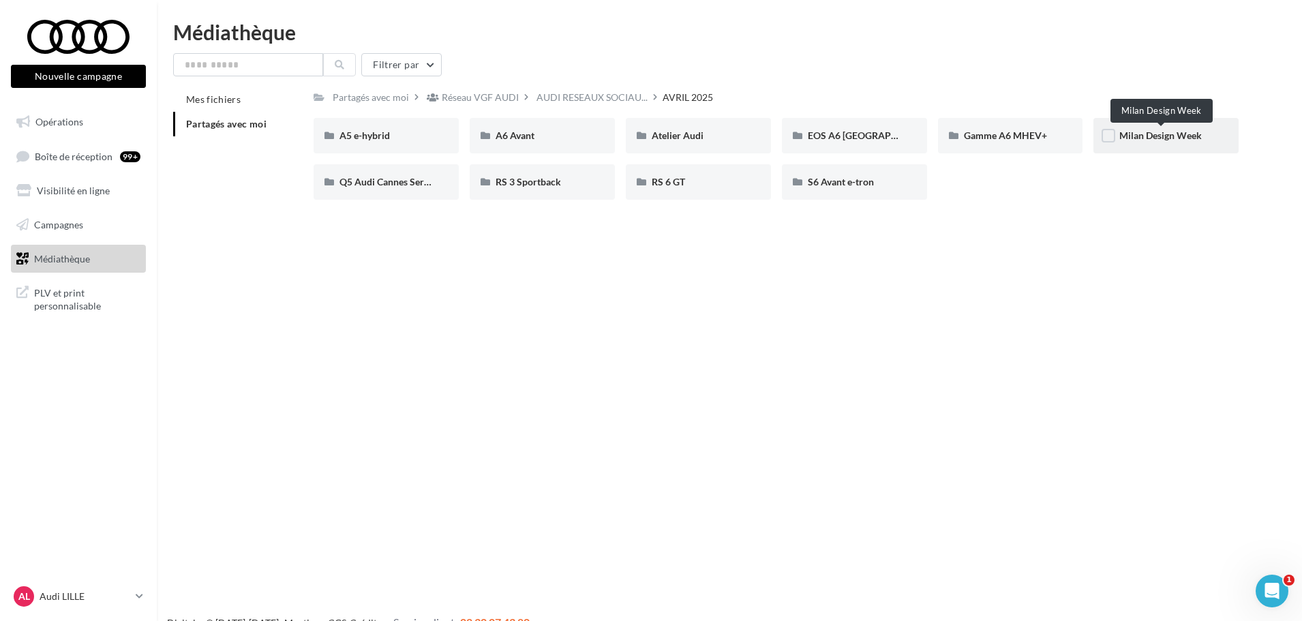
click at [1046, 134] on span "Milan Design Week" at bounding box center [1160, 135] width 82 height 12
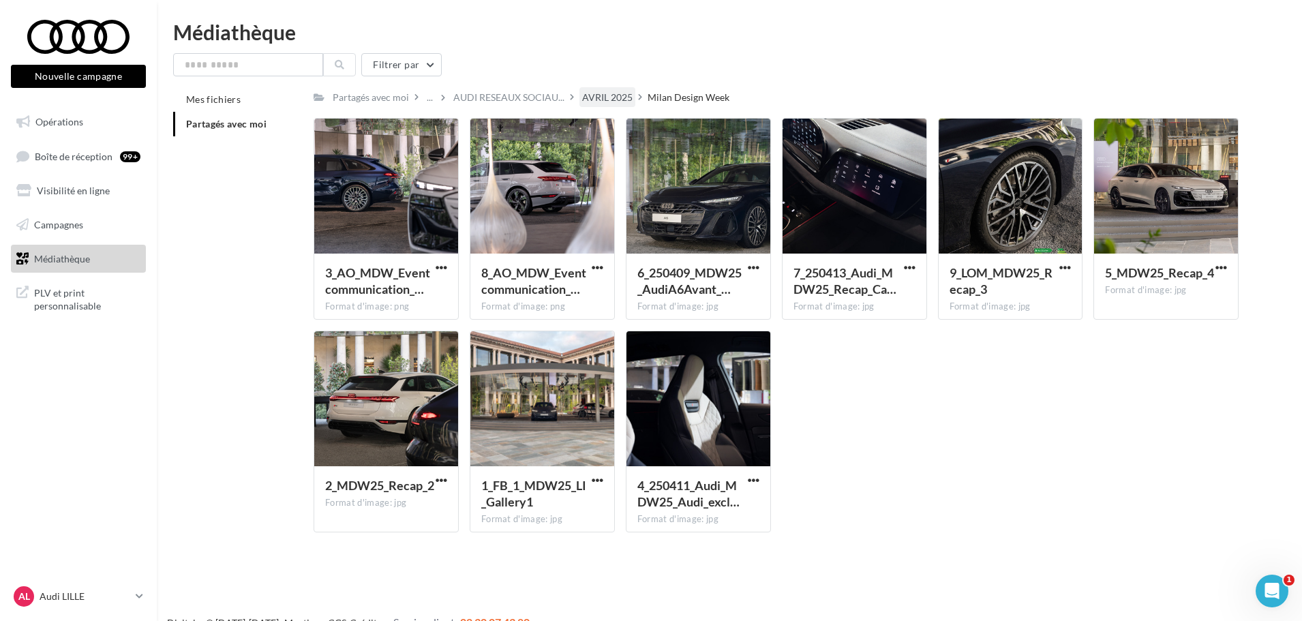
click at [592, 99] on div "AVRIL 2025" at bounding box center [607, 98] width 50 height 14
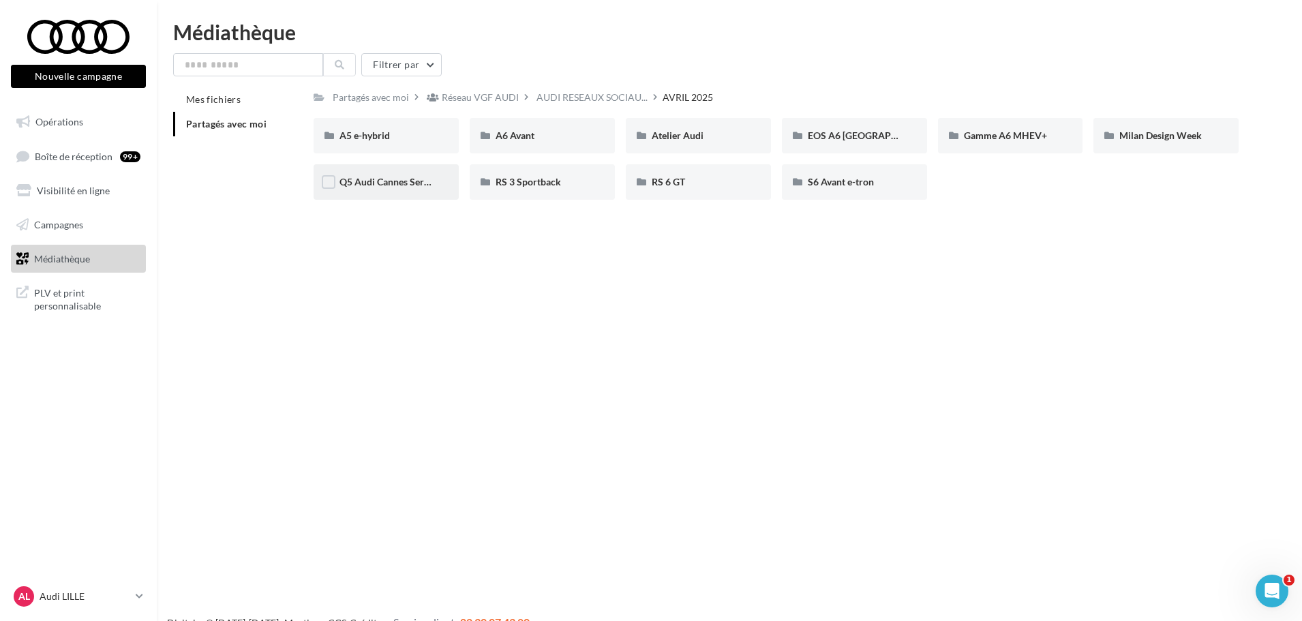
click at [377, 192] on div "Q5 Audi Cannes Series" at bounding box center [385, 181] width 145 height 35
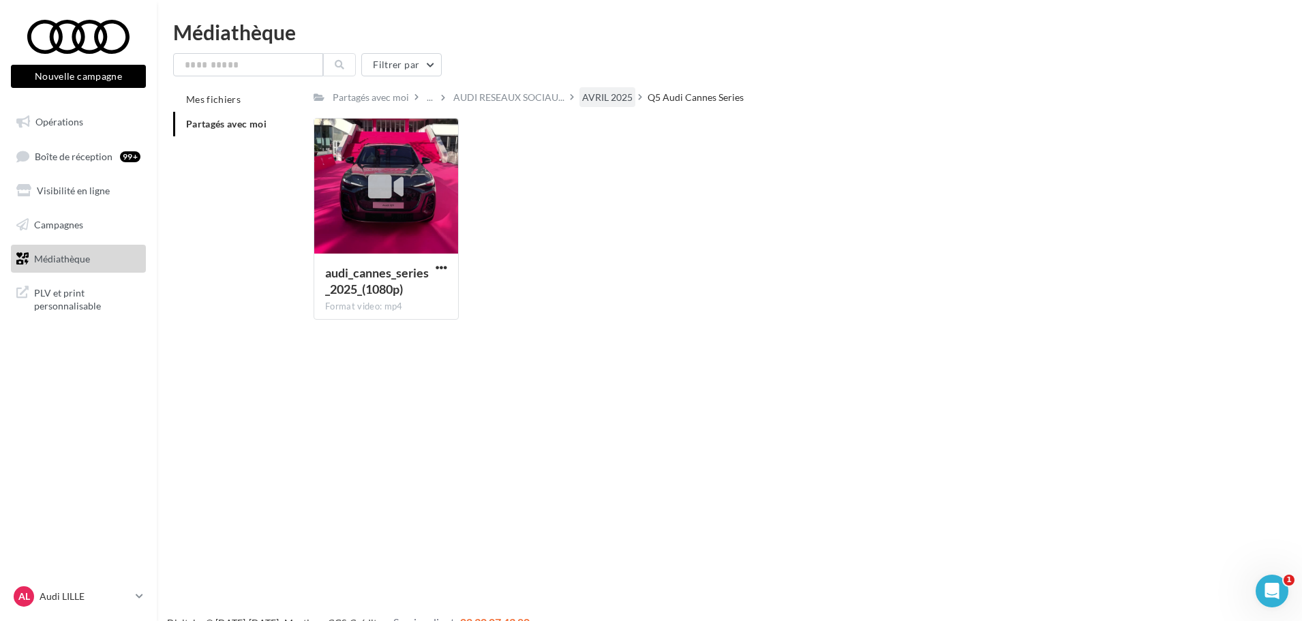
click at [602, 95] on div "AVRIL 2025" at bounding box center [607, 98] width 50 height 14
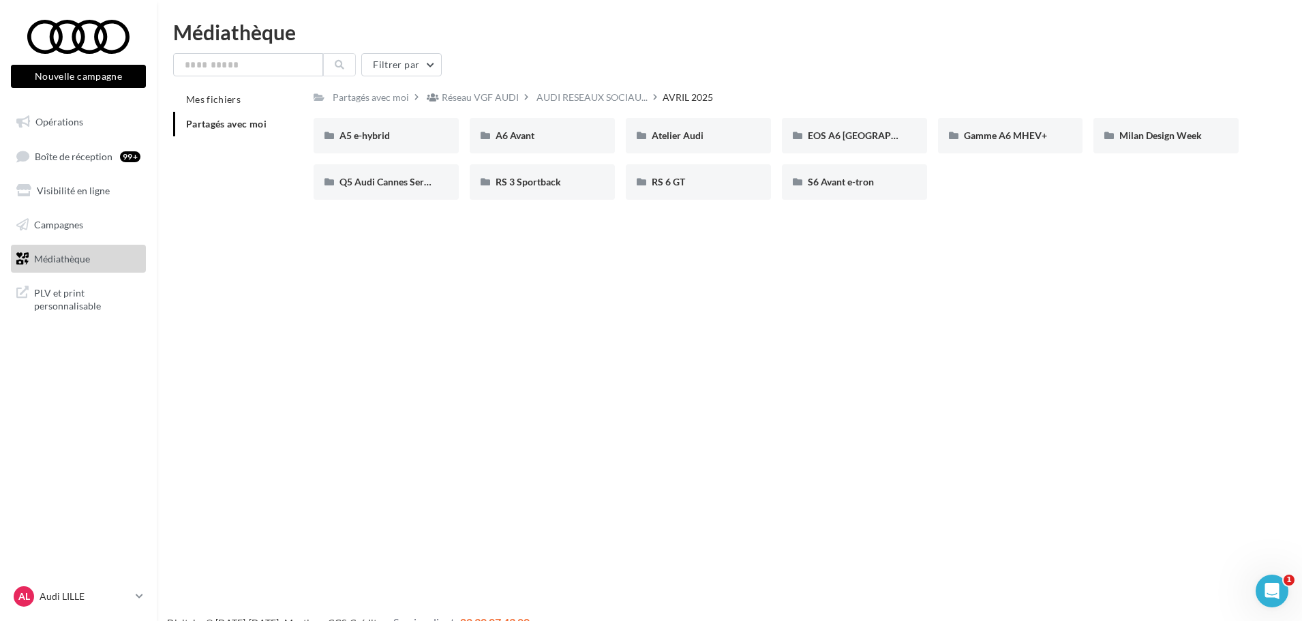
click at [682, 95] on div "AVRIL 2025" at bounding box center [687, 98] width 50 height 14
click at [393, 184] on span "Q5 Audi Cannes Series" at bounding box center [387, 182] width 96 height 12
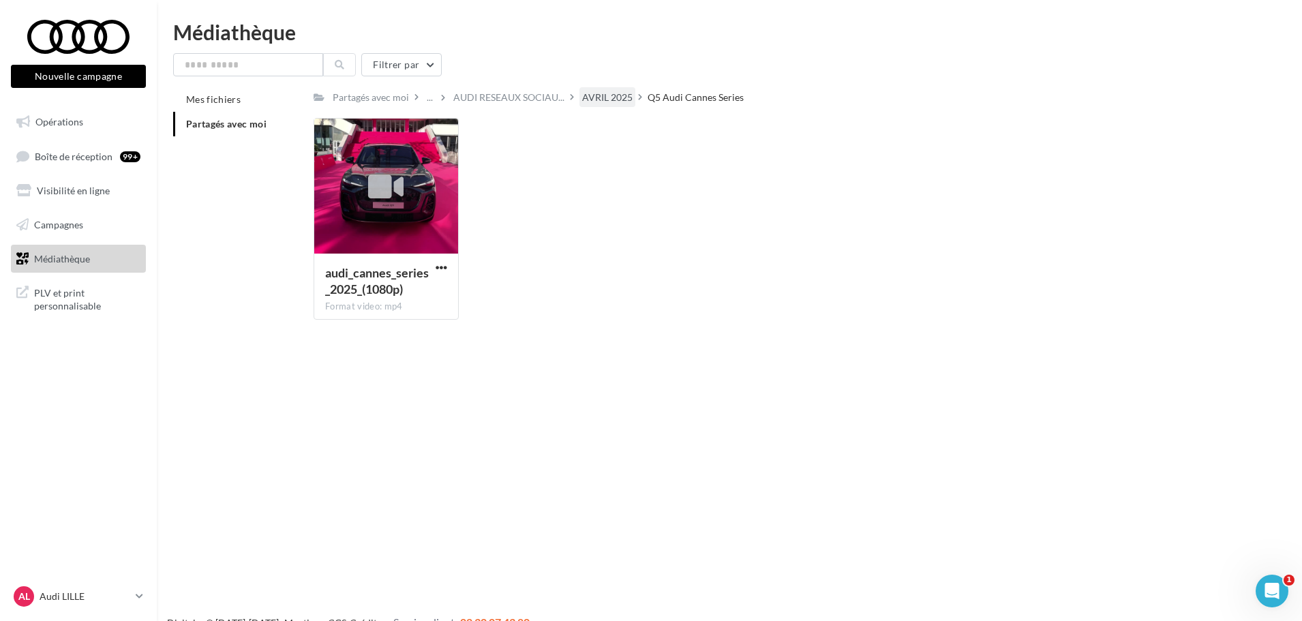
click at [594, 104] on div "AVRIL 2025" at bounding box center [607, 98] width 50 height 14
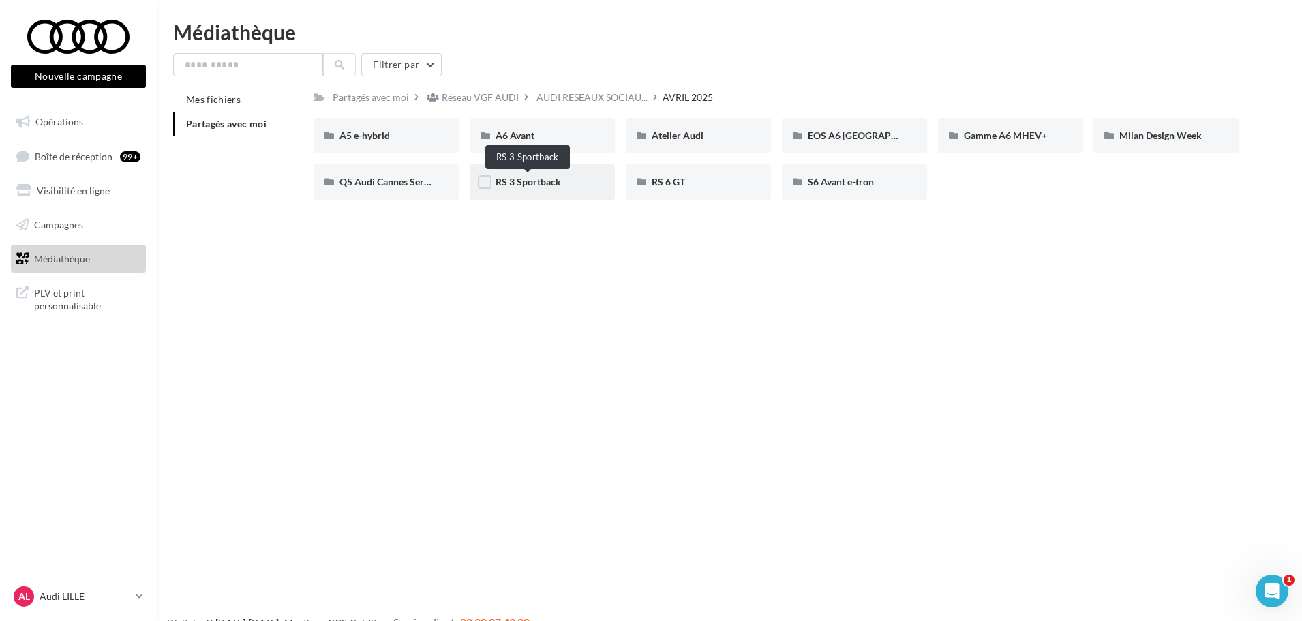
click at [533, 181] on span "RS 3 Sportback" at bounding box center [527, 182] width 65 height 12
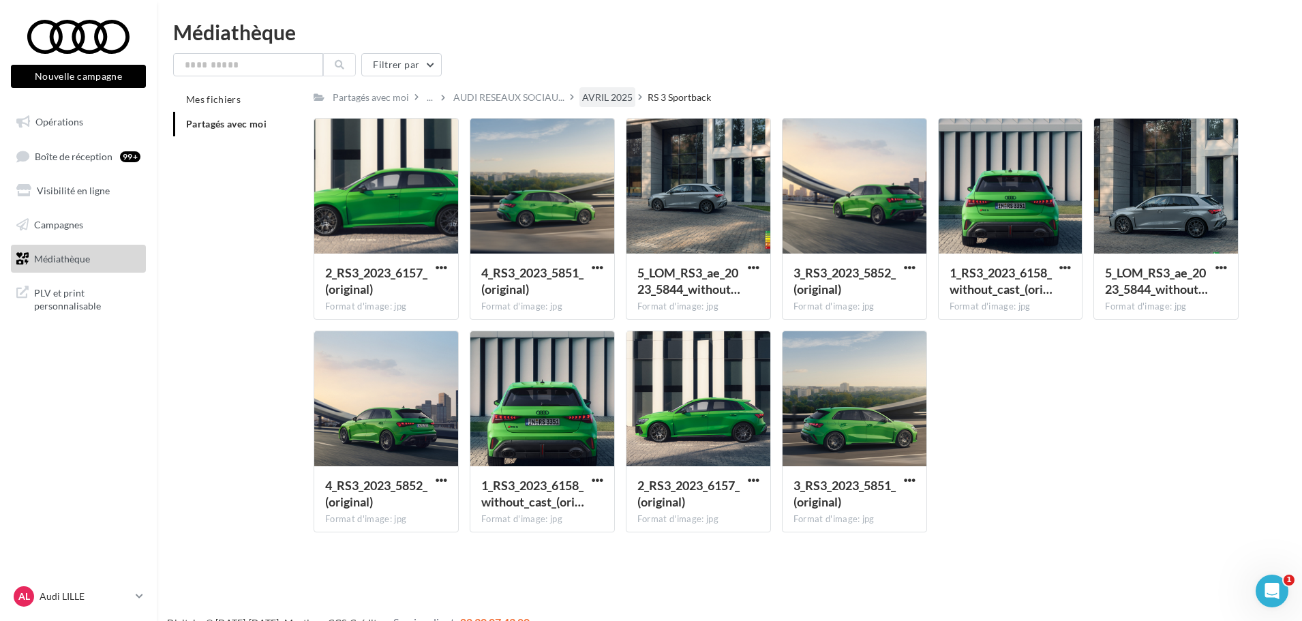
click at [594, 95] on div "AVRIL 2025" at bounding box center [607, 98] width 50 height 14
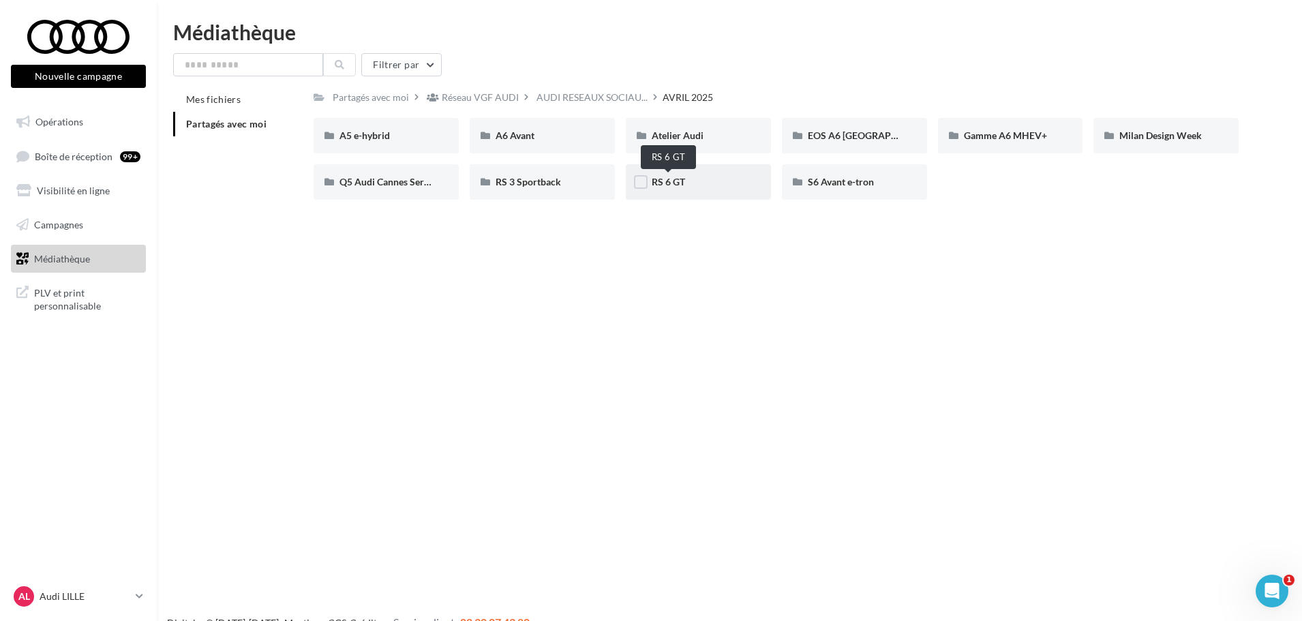
click at [663, 185] on span "RS 6 GT" at bounding box center [668, 182] width 33 height 12
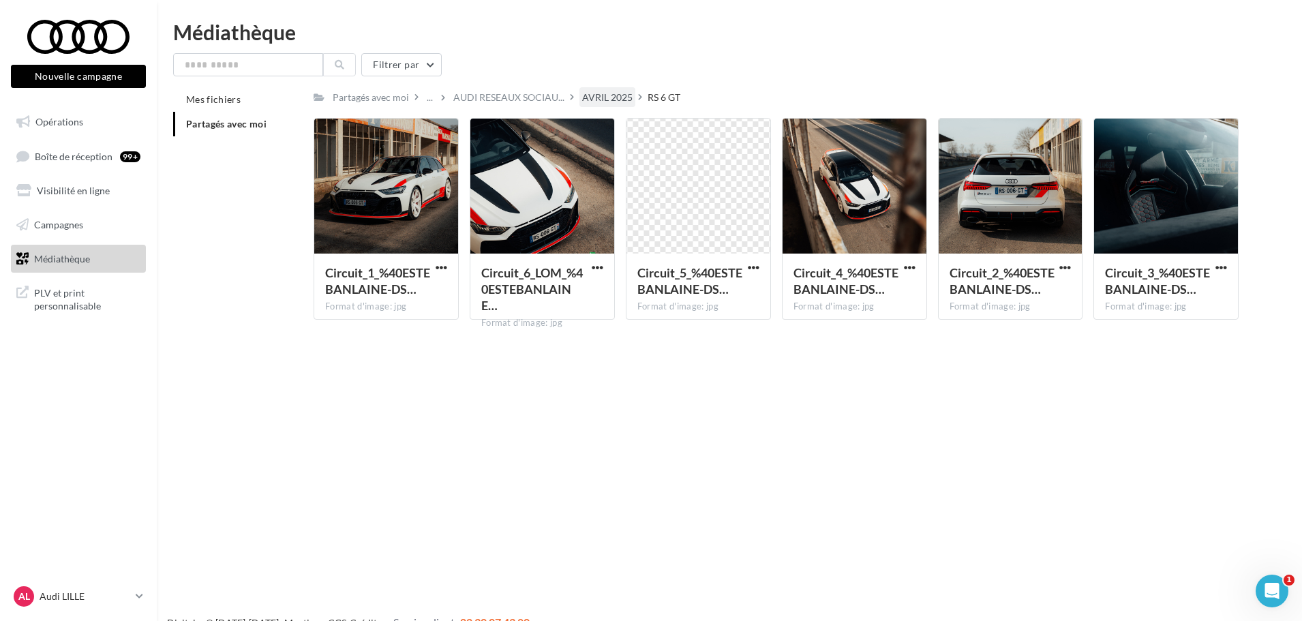
click at [602, 102] on div "AVRIL 2025" at bounding box center [607, 98] width 50 height 14
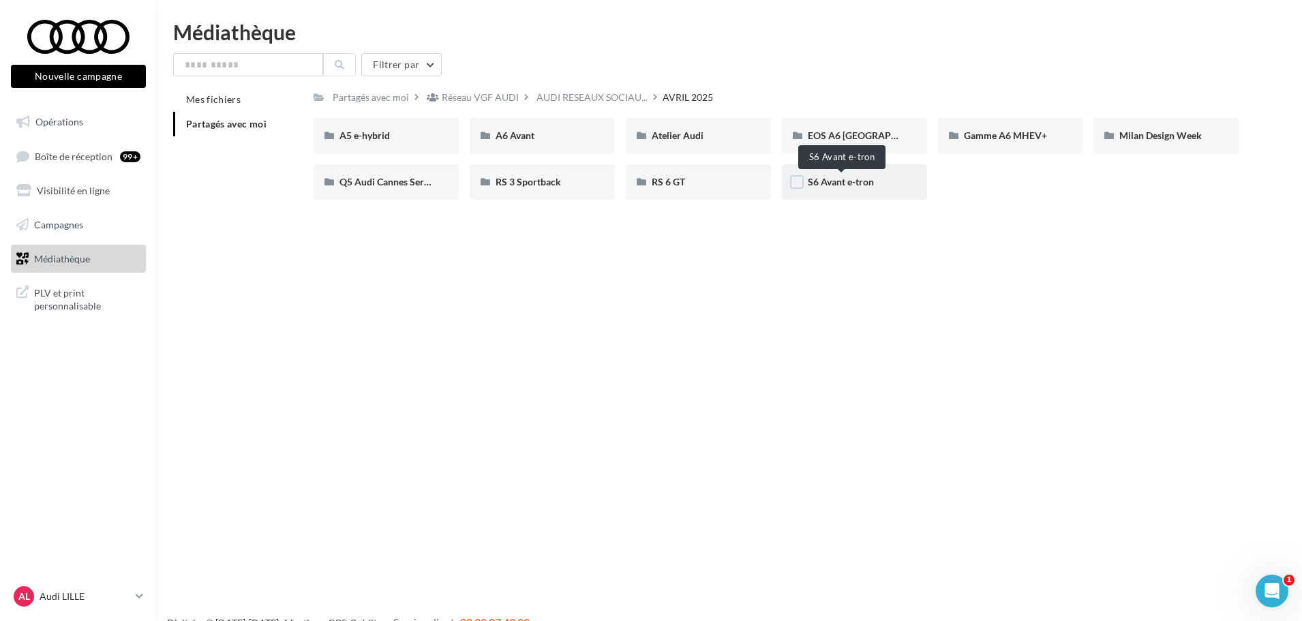
click at [836, 185] on span "S6 Avant e-tron" at bounding box center [841, 182] width 66 height 12
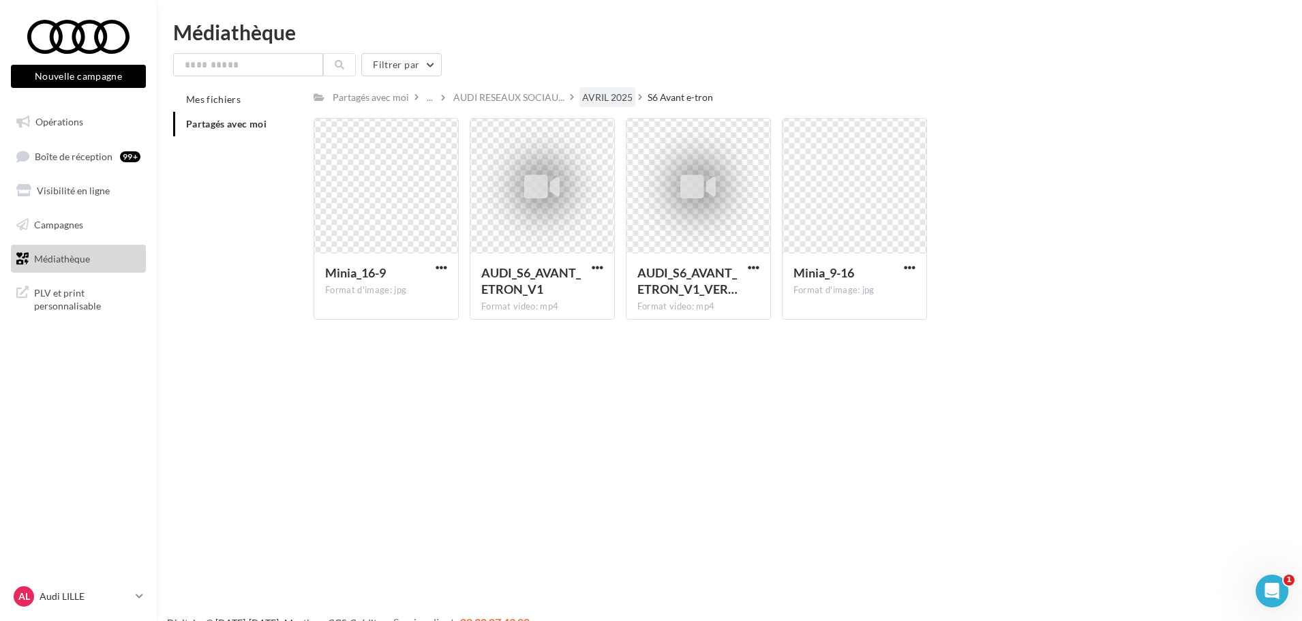
click at [605, 102] on div "AVRIL 2025" at bounding box center [607, 98] width 50 height 14
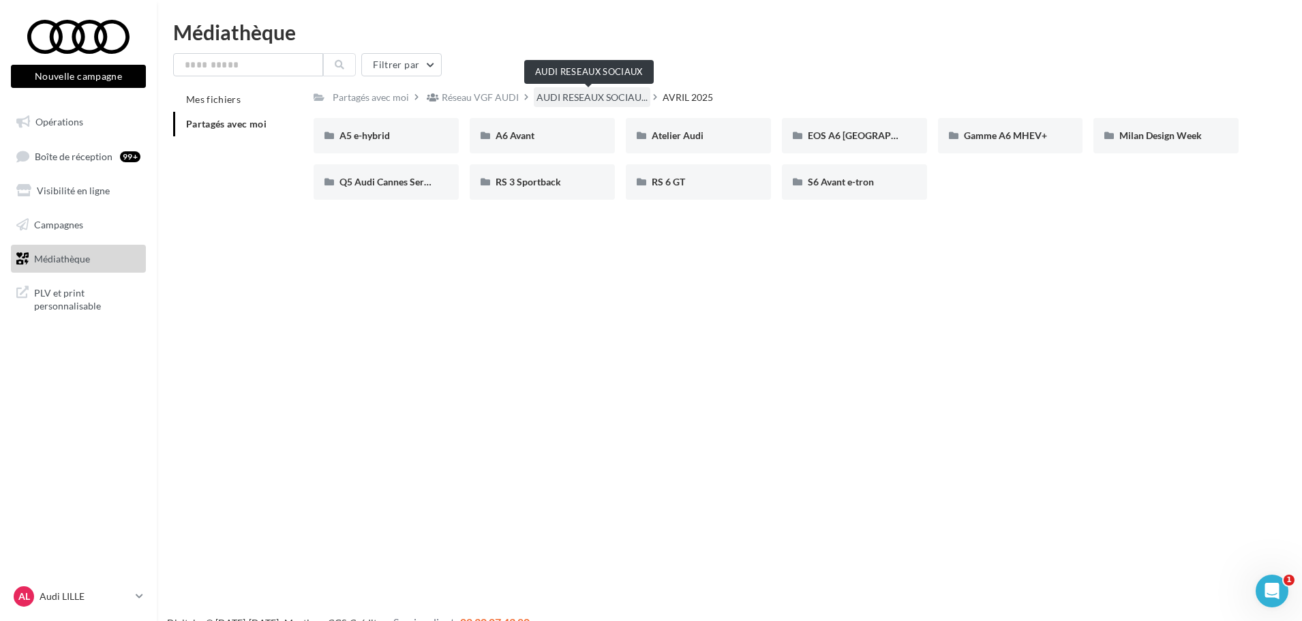
click at [544, 98] on span "AUDI RESEAUX SOCIAU..." at bounding box center [591, 98] width 111 height 14
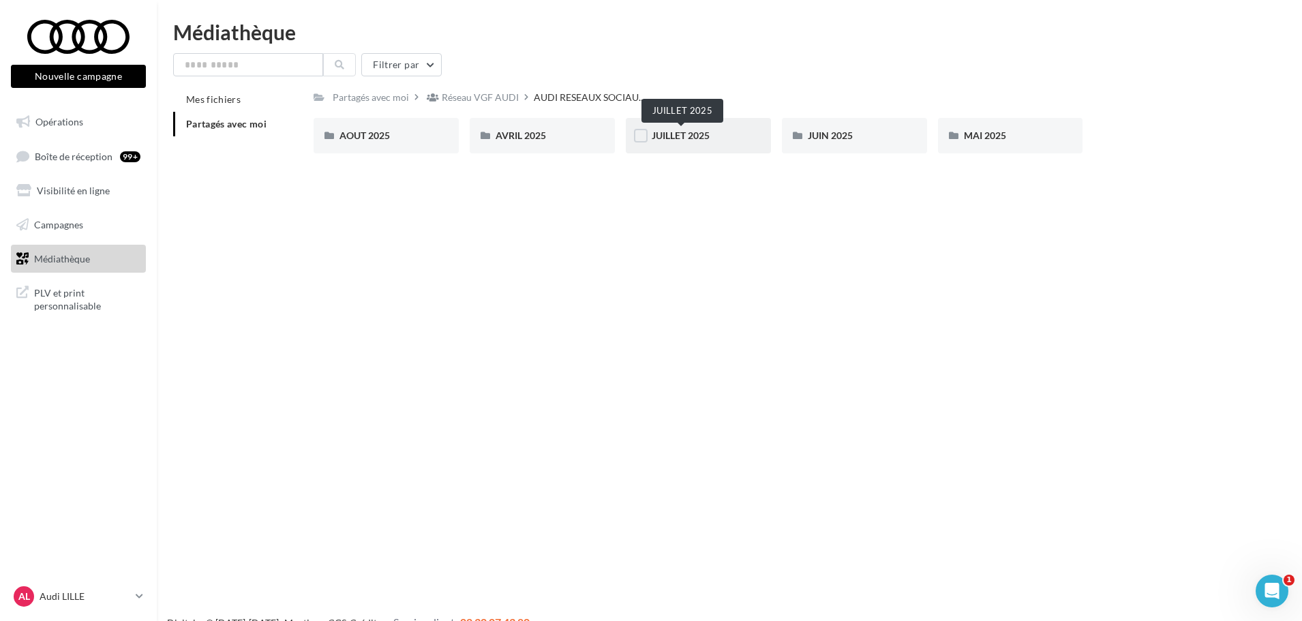
click at [683, 132] on span "JUILLET 2025" at bounding box center [681, 135] width 58 height 12
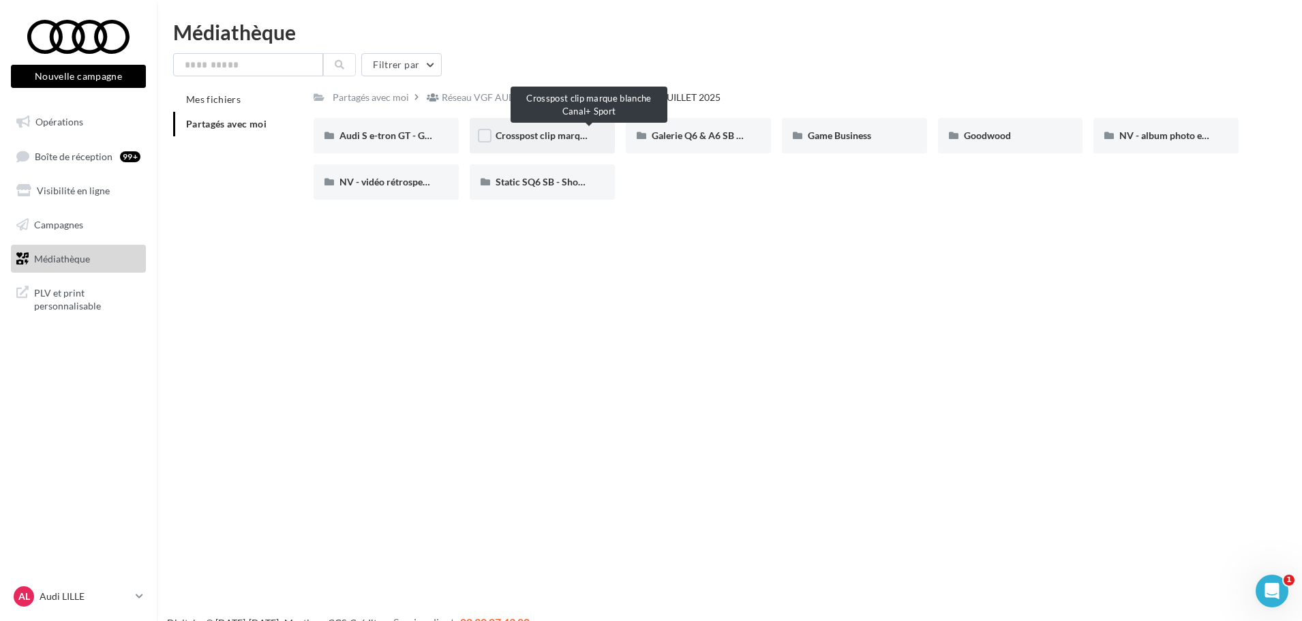
click at [512, 133] on span "Crosspost clip marque blanche Canal+ Sport" at bounding box center [588, 135] width 187 height 12
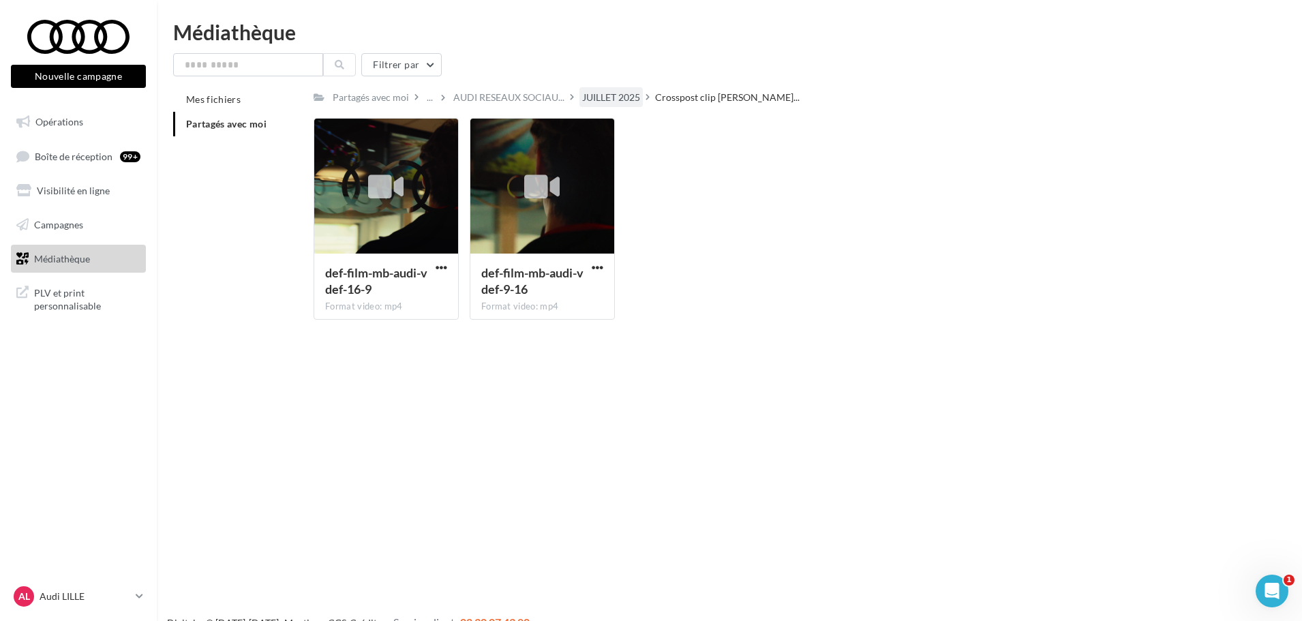
click at [604, 97] on div "JUILLET 2025" at bounding box center [611, 98] width 58 height 14
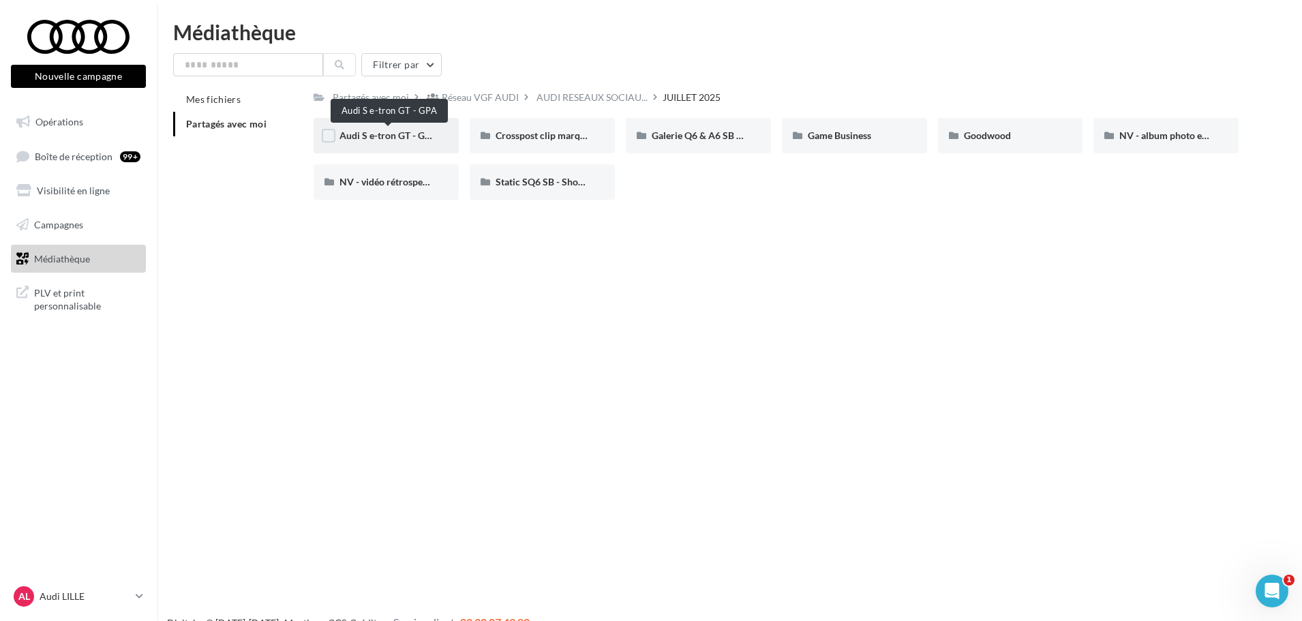
click at [393, 139] on span "Audi S e-tron GT - GPA" at bounding box center [387, 135] width 97 height 12
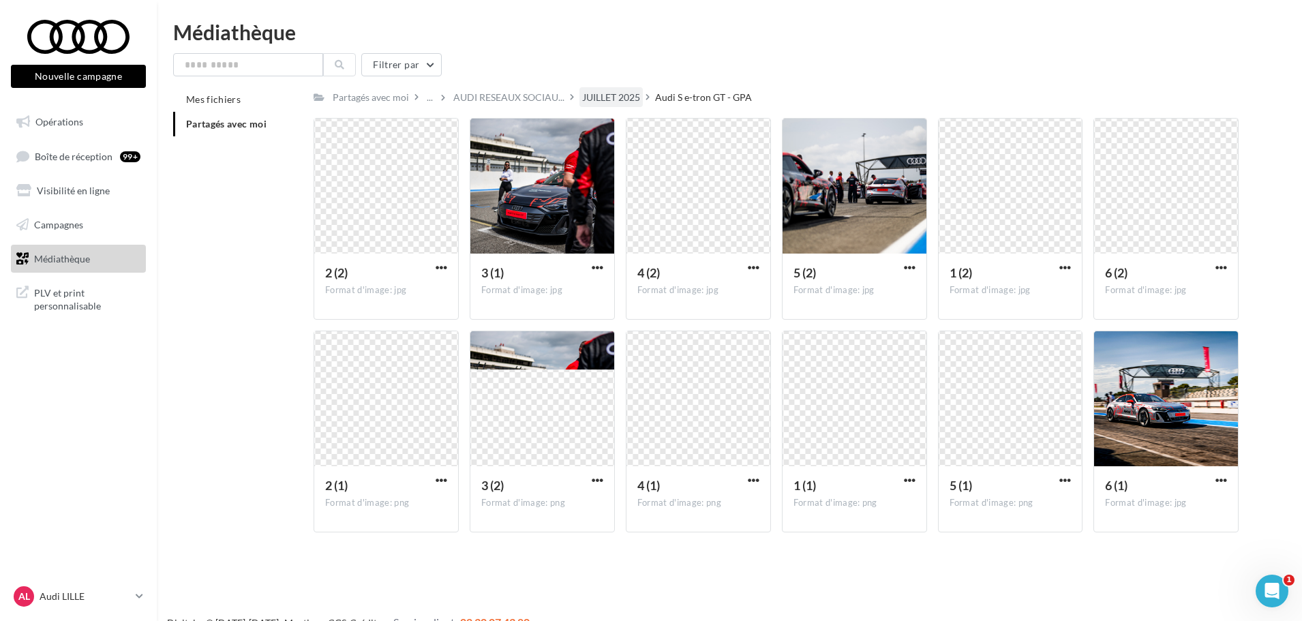
click at [615, 101] on div "JUILLET 2025" at bounding box center [611, 98] width 58 height 14
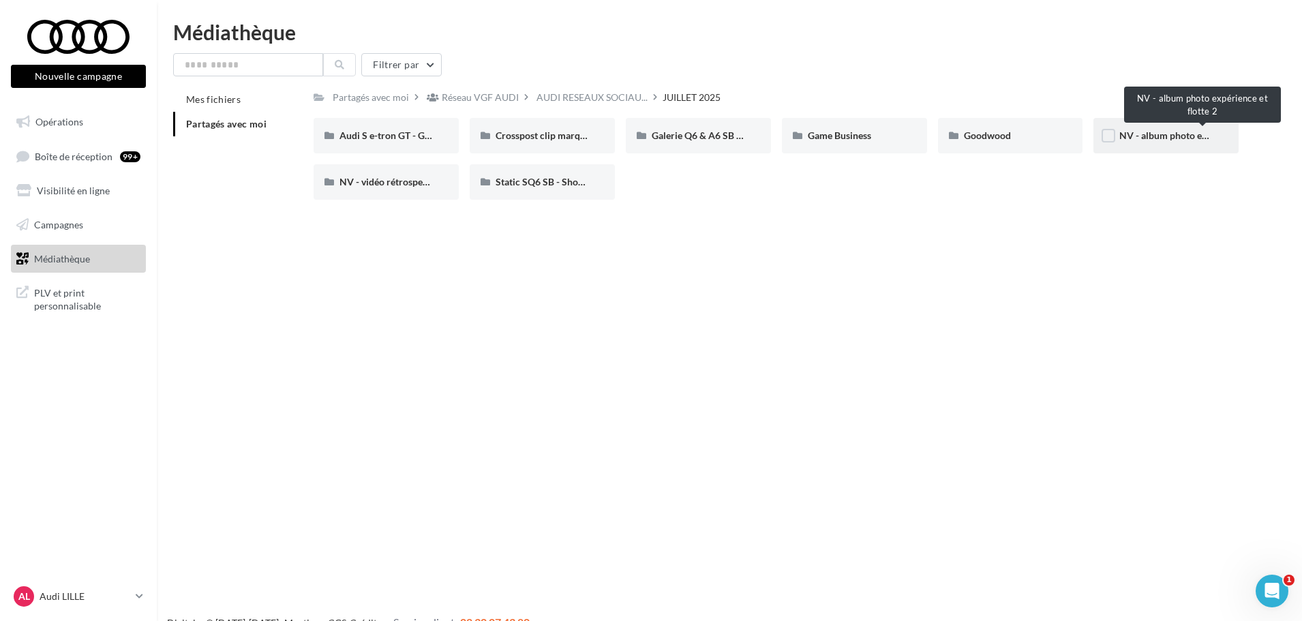
click at [1046, 138] on span "NV - album photo expérience et flotte 2" at bounding box center [1203, 135] width 168 height 12
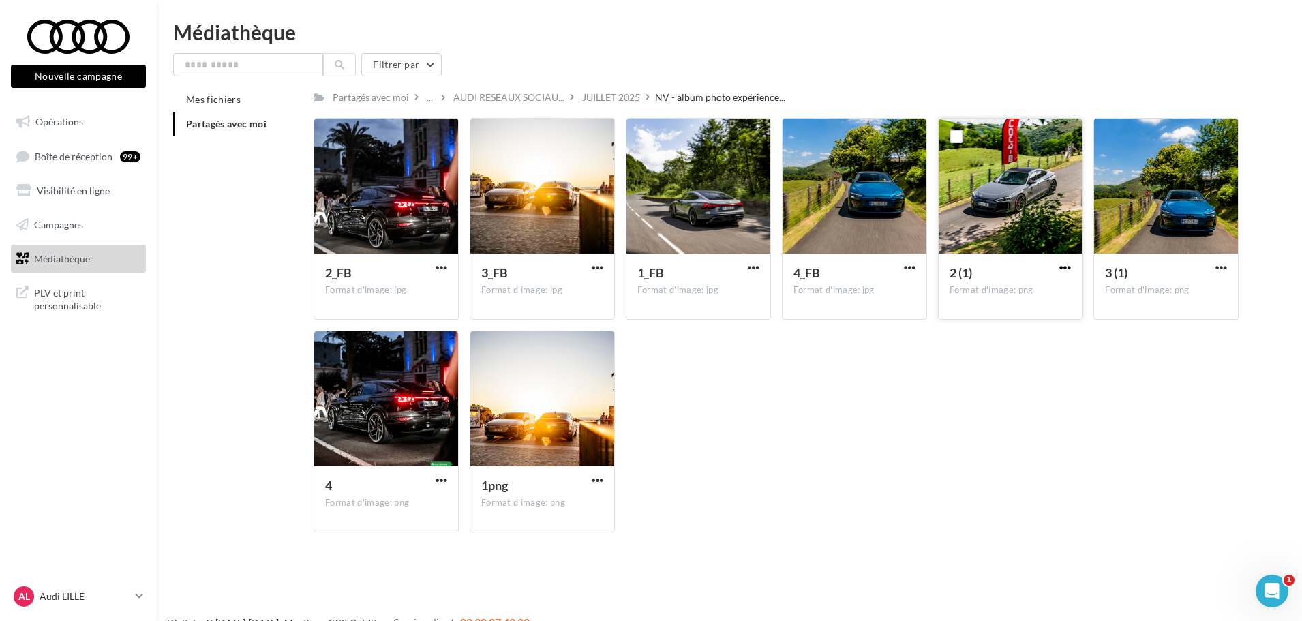
click at [1046, 266] on span "button" at bounding box center [1065, 268] width 12 height 12
click at [980, 300] on button "Télécharger" at bounding box center [1005, 294] width 136 height 35
click at [754, 269] on span "button" at bounding box center [754, 268] width 12 height 12
click at [678, 298] on button "Télécharger" at bounding box center [694, 294] width 136 height 35
click at [722, 365] on div "2_FB Format d'image: jpg 2_FB 3_FB Format d'image: jpg 3_FB 1_FB Format d'image…" at bounding box center [781, 330] width 936 height 425
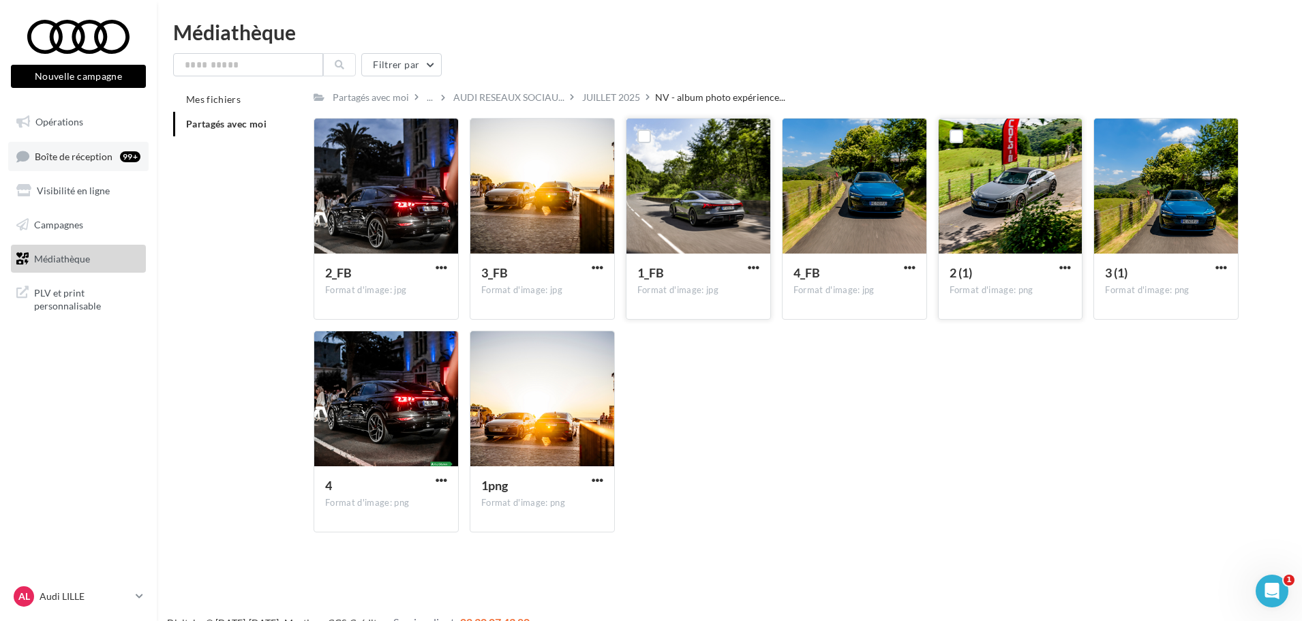
click at [99, 158] on span "Boîte de réception" at bounding box center [74, 156] width 78 height 12
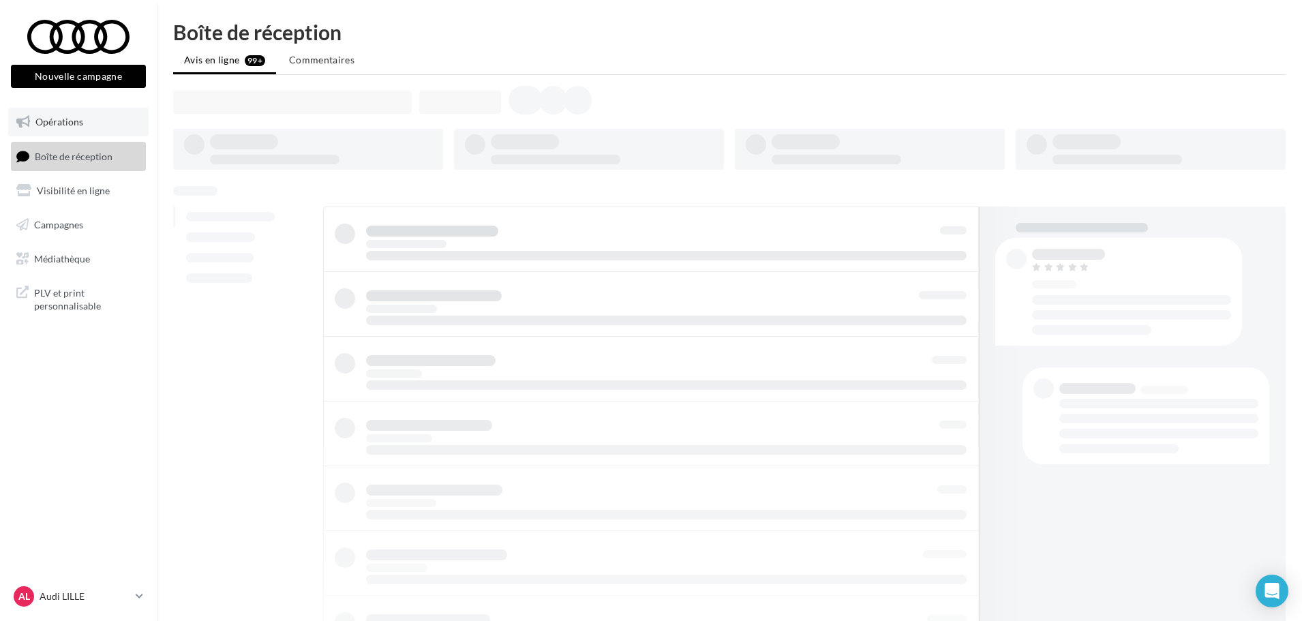
click at [74, 118] on span "Opérations" at bounding box center [59, 122] width 48 height 12
